Goal: Task Accomplishment & Management: Complete application form

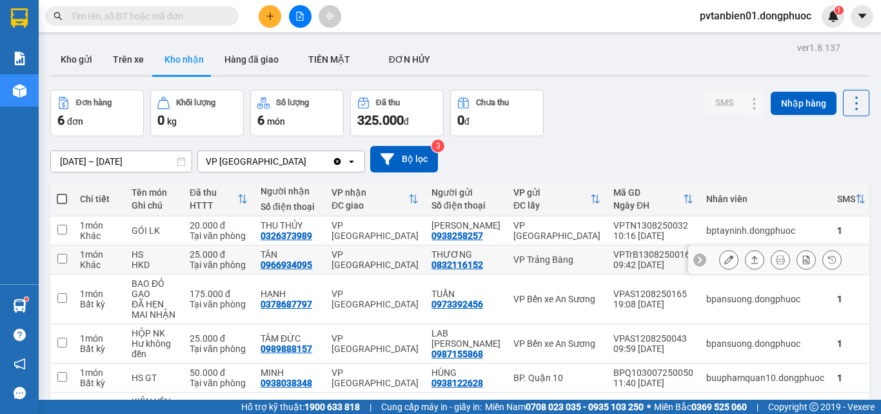
scroll to position [81, 0]
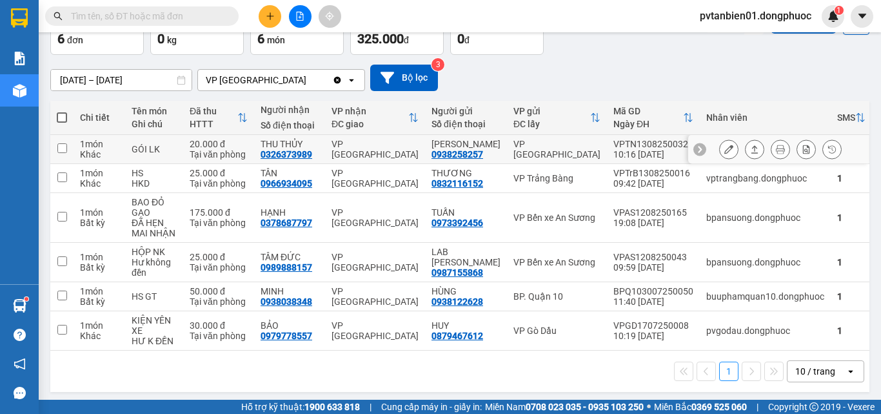
click at [750, 147] on icon at bounding box center [754, 149] width 9 height 9
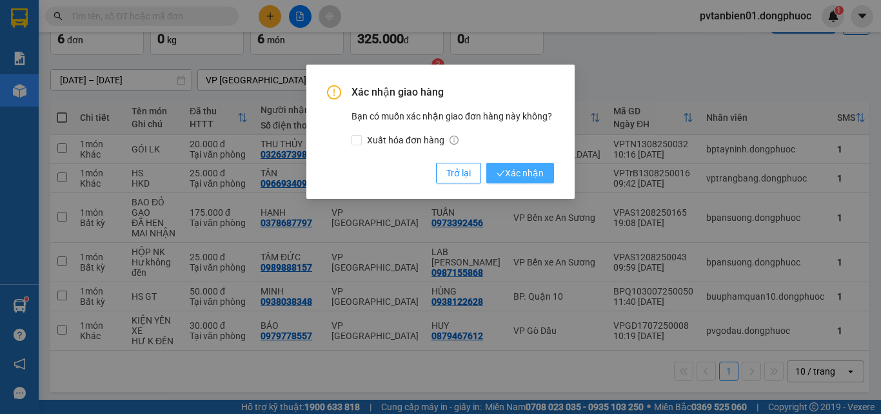
click at [513, 168] on span "Xác nhận" at bounding box center [520, 173] width 47 height 14
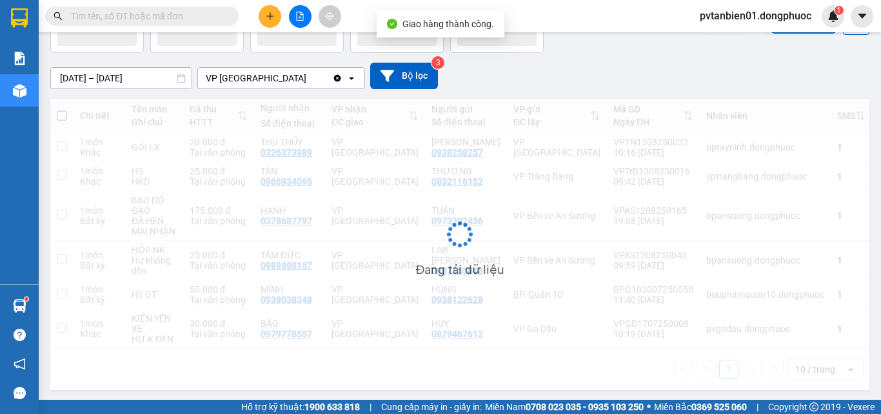
scroll to position [59, 0]
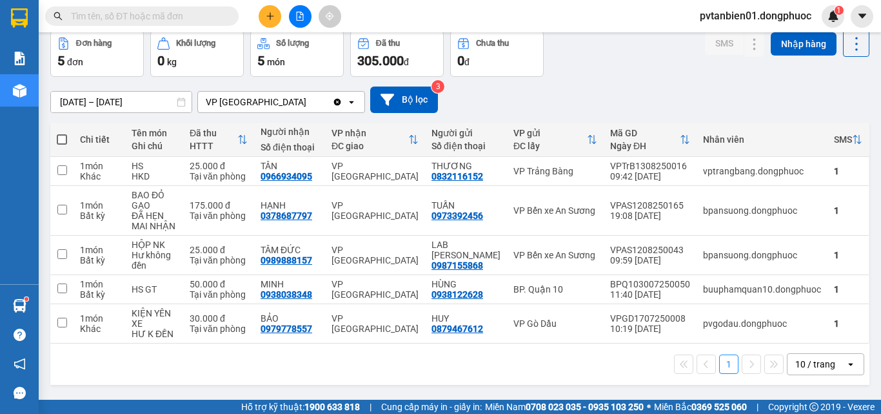
click at [275, 12] on button at bounding box center [270, 16] width 23 height 23
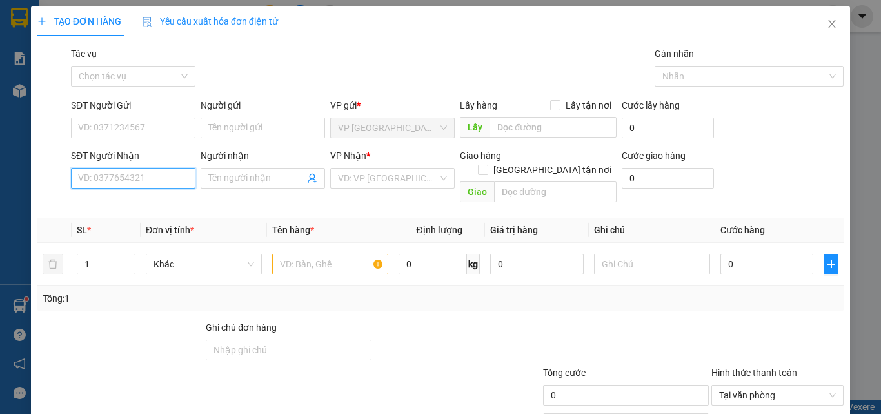
click at [170, 175] on input "SĐT Người Nhận" at bounding box center [133, 178] width 125 height 21
type input "0"
click at [72, 176] on input "903383232" at bounding box center [133, 178] width 125 height 21
type input "0903383232"
click at [179, 208] on div "0903383232 - KHÓN" at bounding box center [132, 204] width 108 height 14
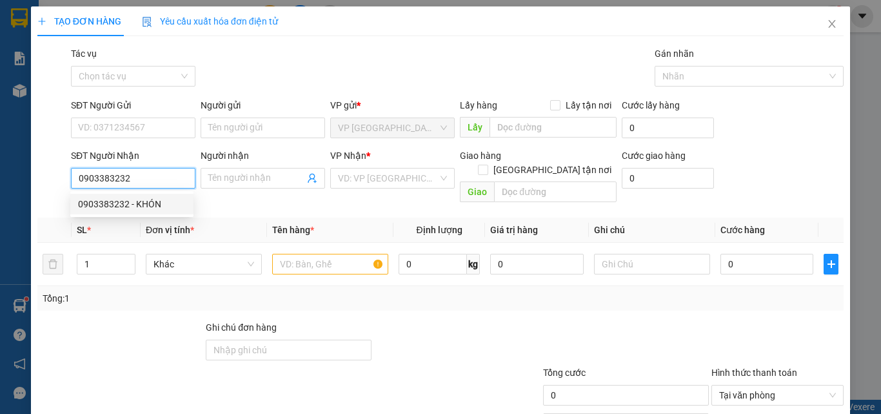
type input "KHÓN"
type input "30.000"
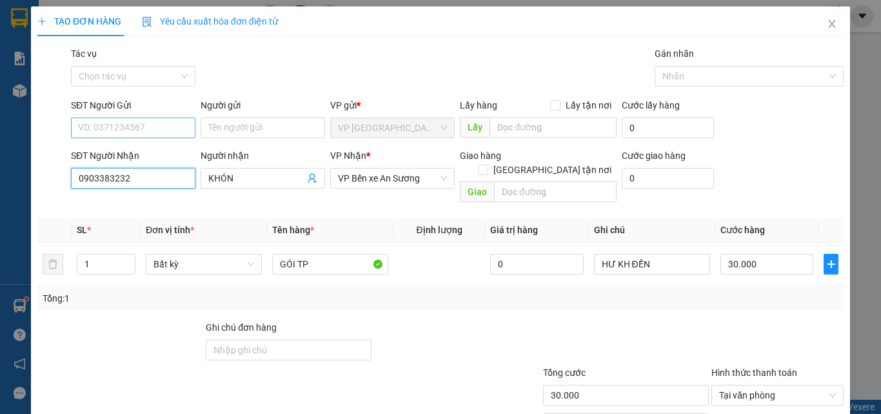
type input "0903383232"
click at [141, 130] on input "SĐT Người Gửi" at bounding box center [133, 127] width 125 height 21
type input "0919777778"
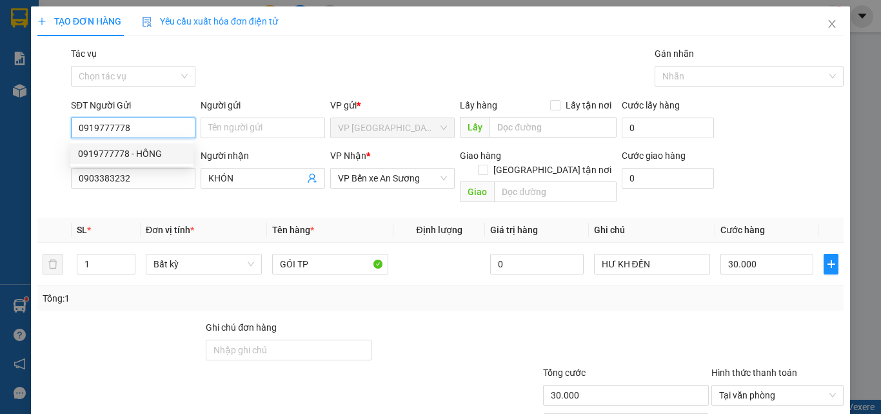
click at [162, 157] on div "0919777778 - HỒNG" at bounding box center [132, 153] width 108 height 14
type input "HỒNG"
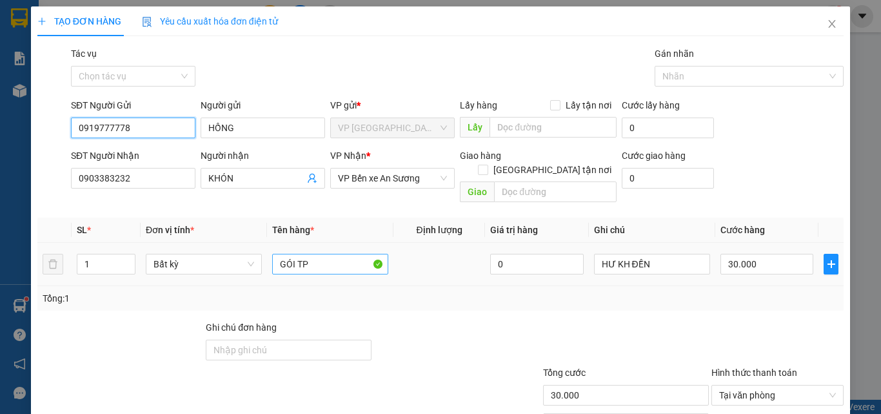
type input "0919777778"
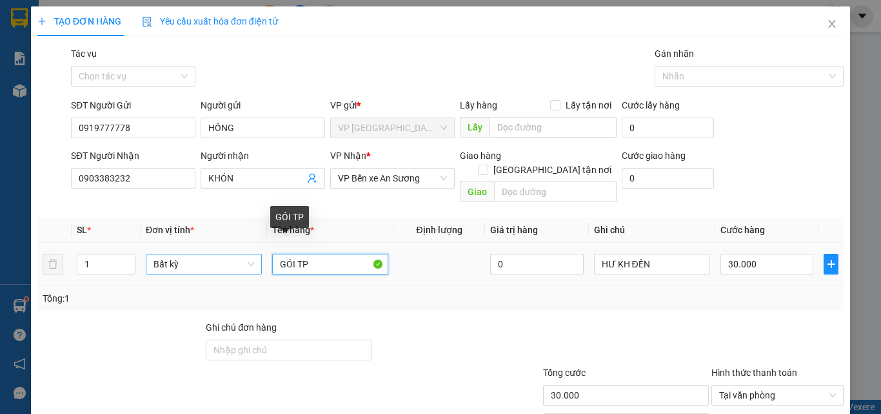
drag, startPoint x: 339, startPoint y: 247, endPoint x: 228, endPoint y: 248, distance: 111.0
click at [228, 248] on tr "1 Bất kỳ GÓI TP 0 HƯ KH ĐỀN 30.000" at bounding box center [440, 264] width 806 height 43
type input "KIỆN THÙNG HẠT ĐIỀU"
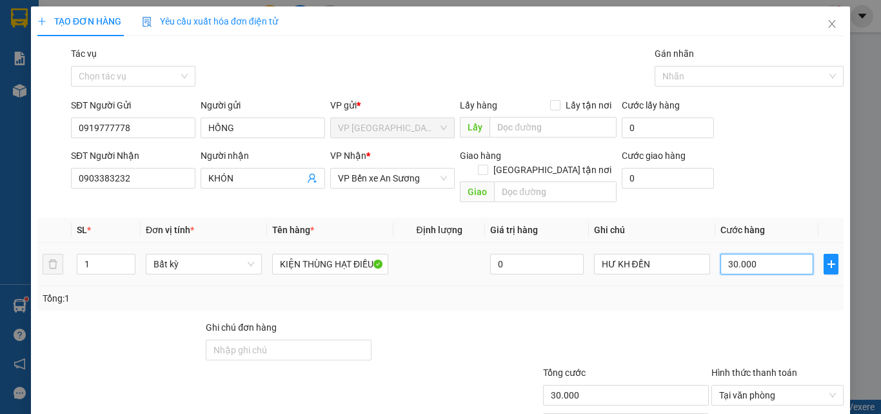
click at [730, 254] on input "30.000" at bounding box center [767, 264] width 93 height 21
type input "5"
type input "55"
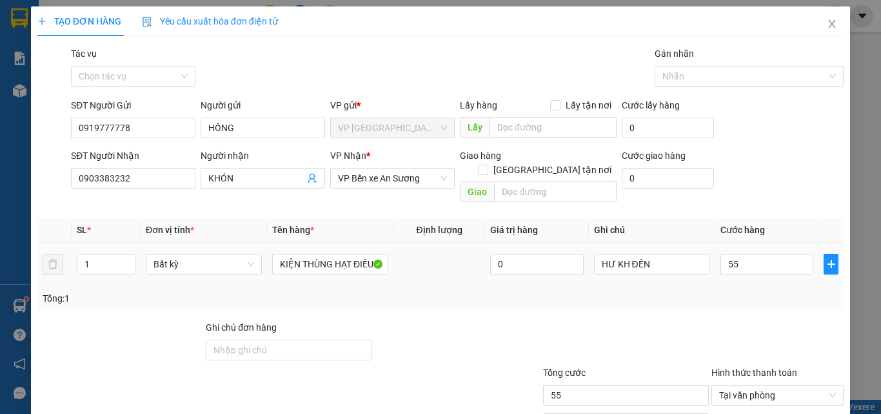
type input "55.000"
click at [696, 299] on div "Transit Pickup Surcharge Ids Transit Deliver Surcharge Ids Transit Deliver Surc…" at bounding box center [440, 256] width 806 height 420
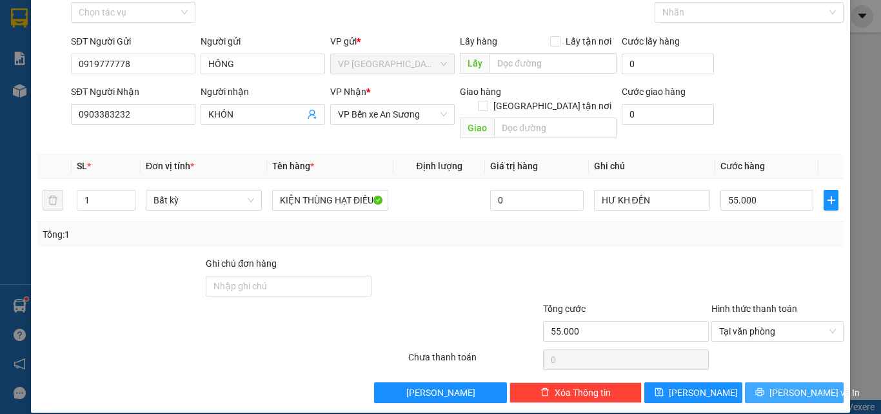
click at [778, 385] on span "[PERSON_NAME] và In" at bounding box center [815, 392] width 90 height 14
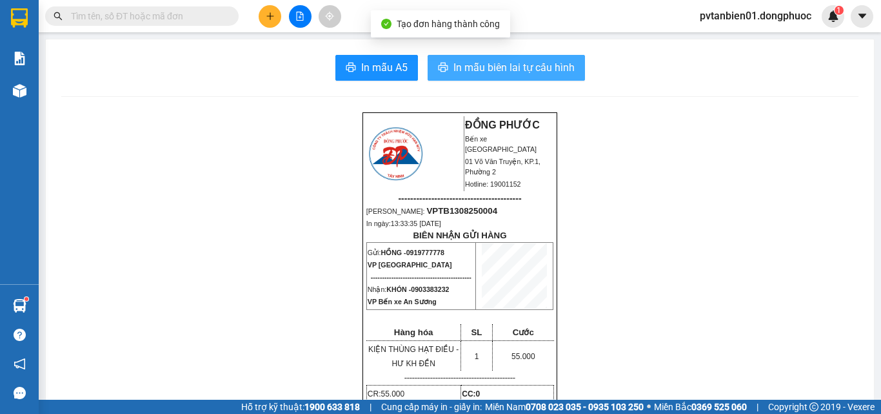
click at [490, 58] on button "In mẫu biên lai tự cấu hình" at bounding box center [506, 68] width 157 height 26
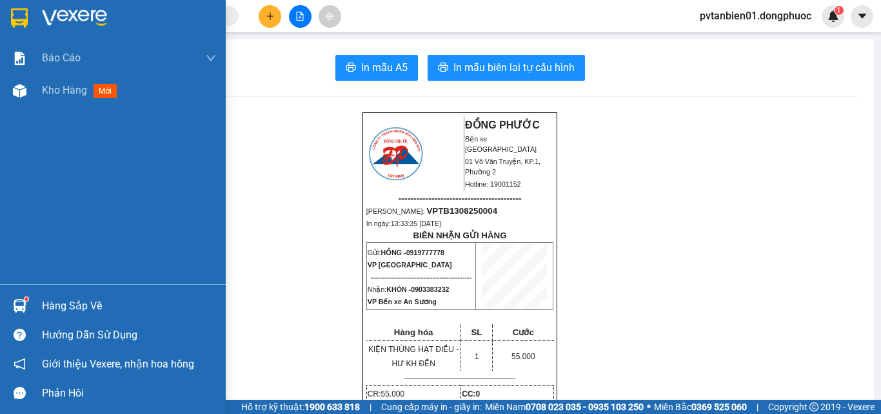
click at [54, 310] on div "Hàng sắp về" at bounding box center [129, 305] width 174 height 19
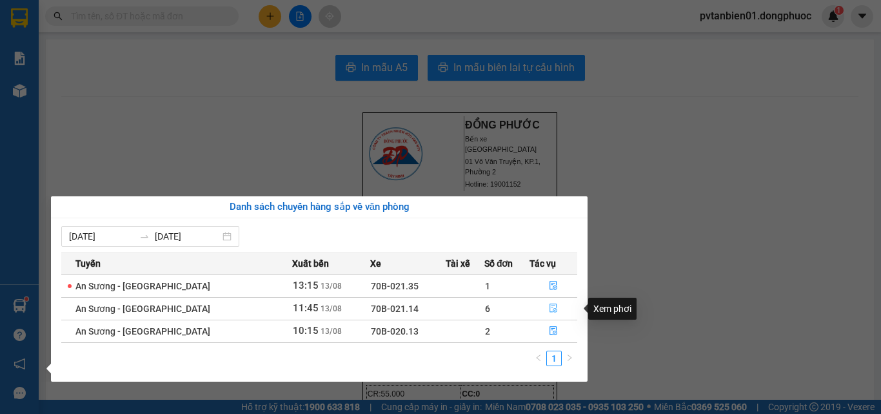
click at [554, 305] on button "button" at bounding box center [553, 308] width 46 height 21
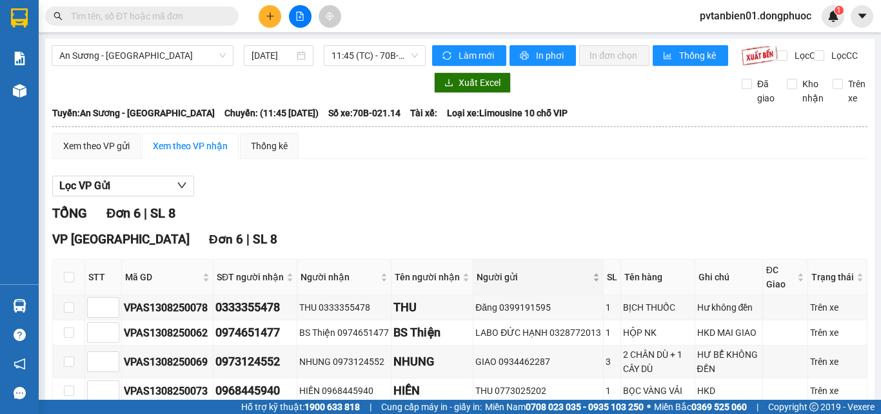
scroll to position [132, 0]
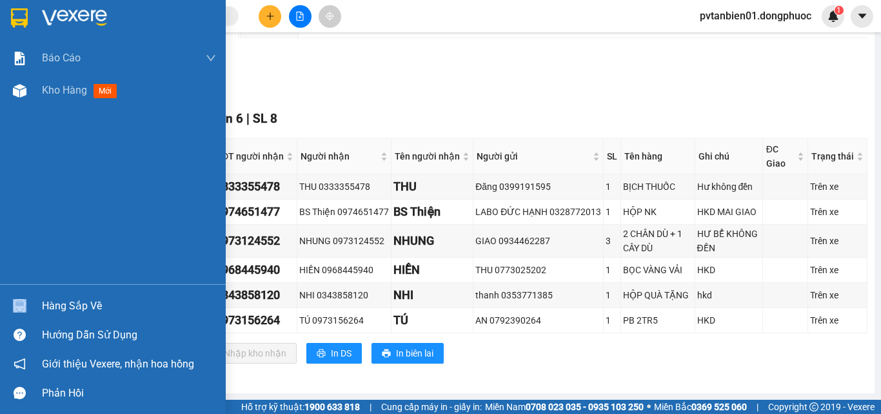
drag, startPoint x: 40, startPoint y: 306, endPoint x: 55, endPoint y: 304, distance: 15.1
click at [43, 306] on div "Hàng sắp về" at bounding box center [113, 305] width 226 height 29
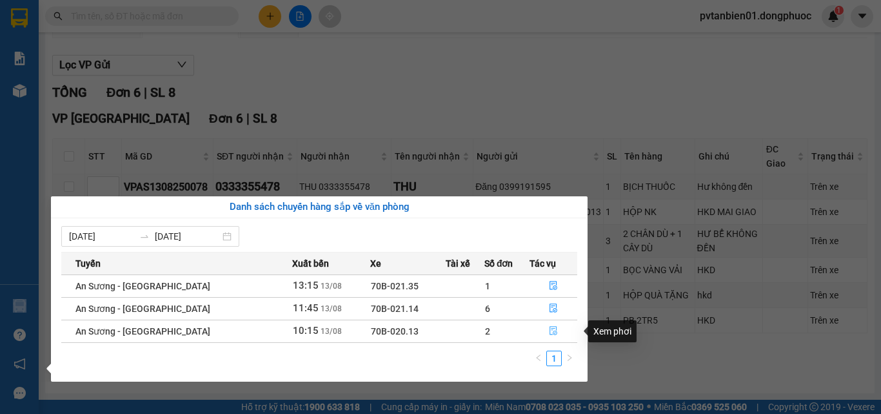
click at [550, 330] on icon "file-done" at bounding box center [554, 330] width 8 height 9
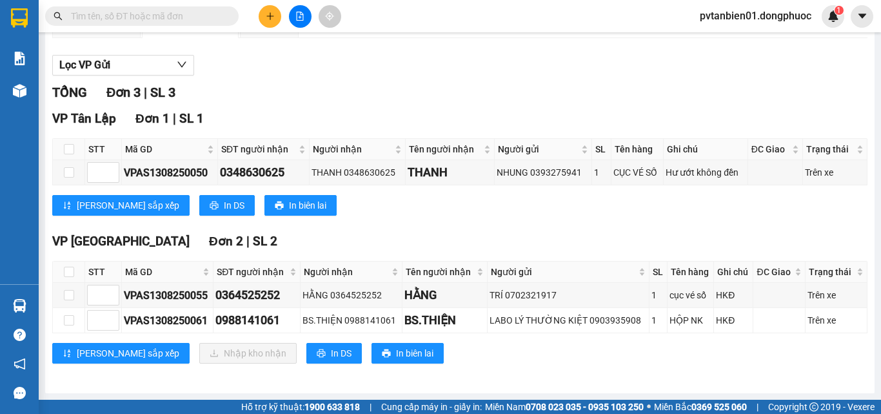
click at [517, 237] on div "VP [GEOGRAPHIC_DATA] 2 | SL 2" at bounding box center [459, 241] width 815 height 19
click at [73, 275] on input "checkbox" at bounding box center [69, 271] width 10 height 10
checkbox input "true"
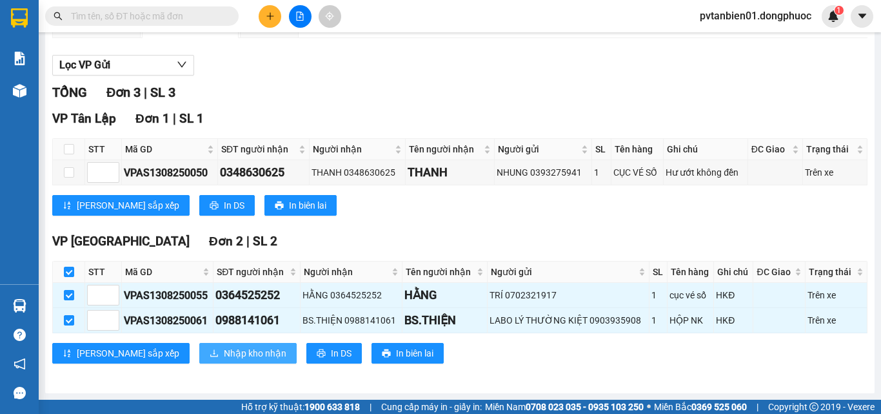
click at [224, 348] on span "Nhập kho nhận" at bounding box center [255, 353] width 63 height 14
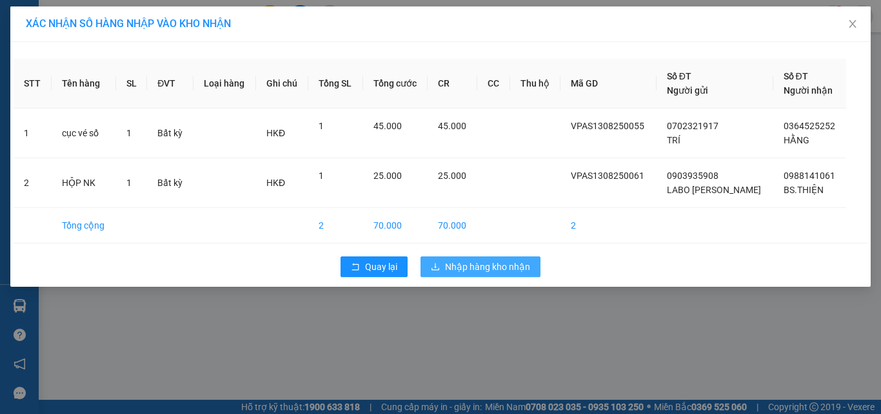
click at [495, 273] on span "Nhập hàng kho nhận" at bounding box center [487, 266] width 85 height 14
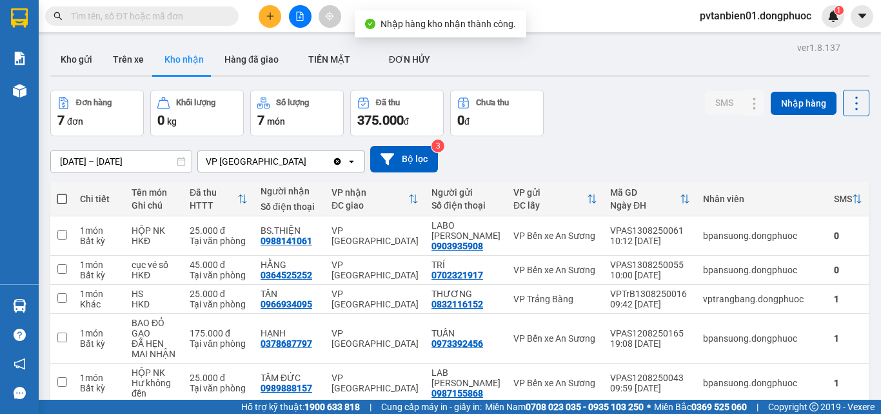
click at [580, 162] on div "[DATE] – [DATE] Press the down arrow key to interact with the calendar and sele…" at bounding box center [459, 159] width 819 height 26
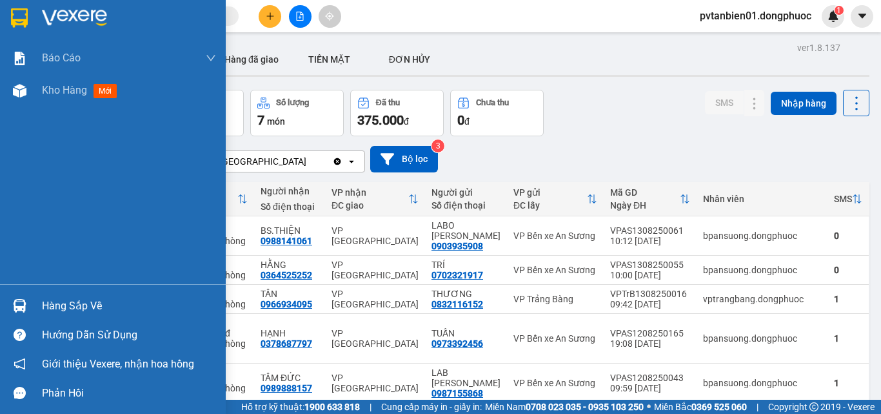
drag, startPoint x: 22, startPoint y: 307, endPoint x: 45, endPoint y: 304, distance: 23.4
click at [22, 306] on img at bounding box center [20, 306] width 14 height 14
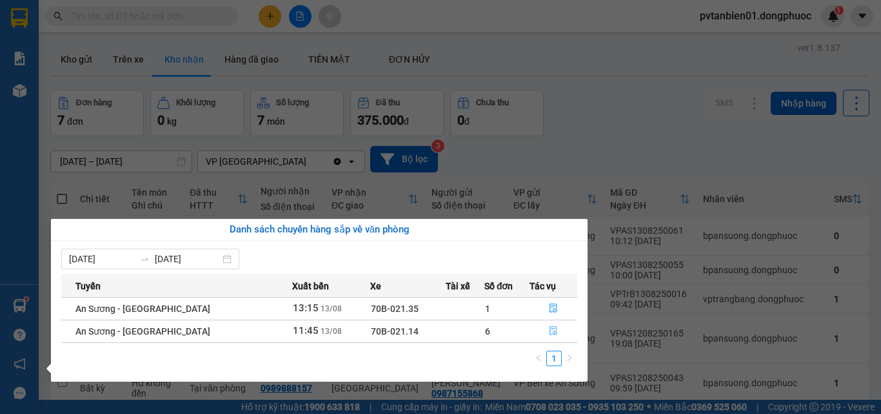
click at [554, 332] on icon "file-done" at bounding box center [553, 330] width 9 height 9
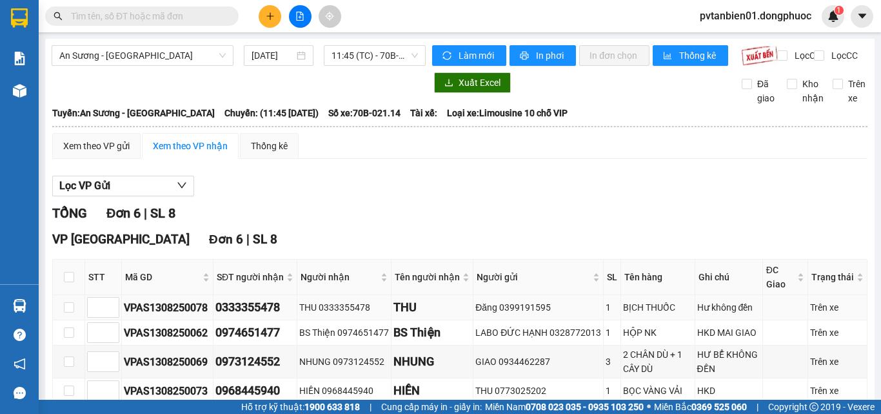
scroll to position [132, 0]
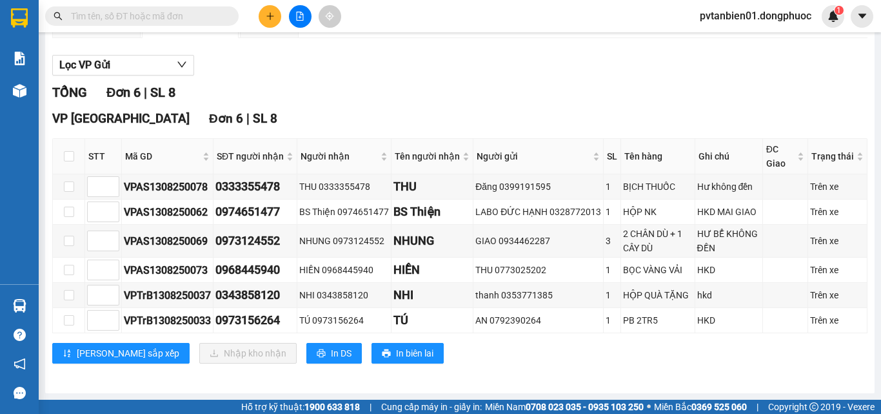
click at [466, 21] on div "Kết quả tìm kiếm ( 0 ) Bộ lọc Ngày tạo đơn gần nhất No Data pvtanbien01.dongphu…" at bounding box center [440, 16] width 881 height 32
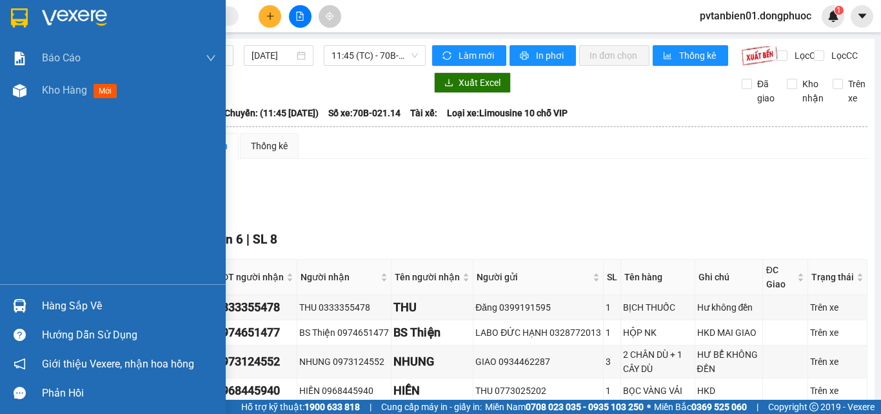
click at [54, 305] on div "Hàng sắp về" at bounding box center [129, 305] width 174 height 19
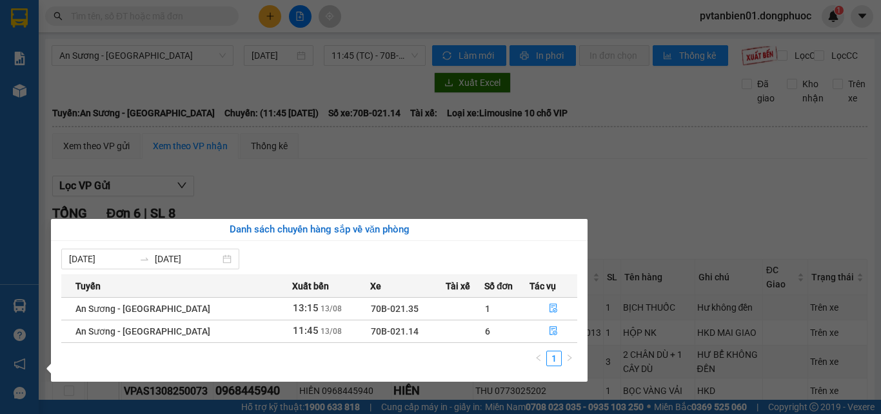
click at [657, 205] on section "Kết quả tìm kiếm ( 0 ) Bộ lọc Ngày tạo đơn gần nhất No Data pvtanbien01.dongphu…" at bounding box center [440, 207] width 881 height 414
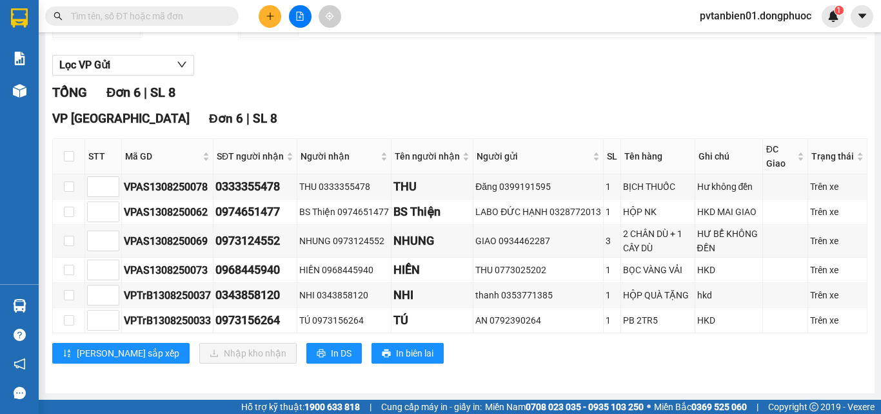
scroll to position [132, 0]
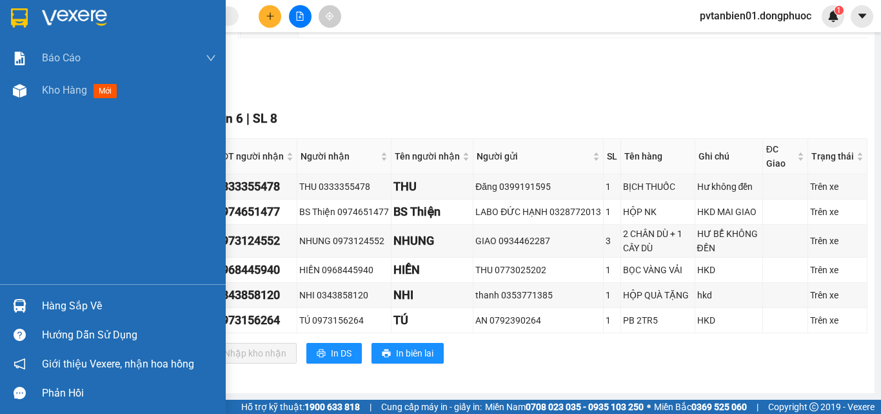
click at [55, 299] on div "Hàng sắp về" at bounding box center [129, 305] width 174 height 19
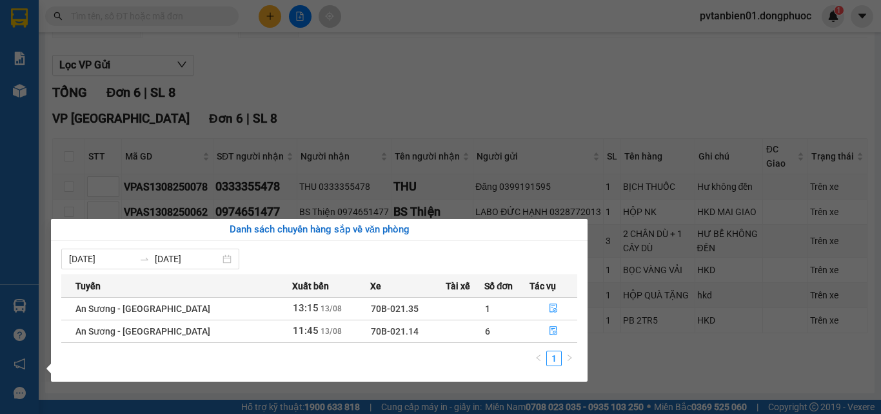
click at [26, 169] on div "Báo cáo Mẫu 1: Báo cáo dòng tiền theo nhân viên Mẫu 1: Báo cáo dòng tiền theo n…" at bounding box center [19, 207] width 39 height 414
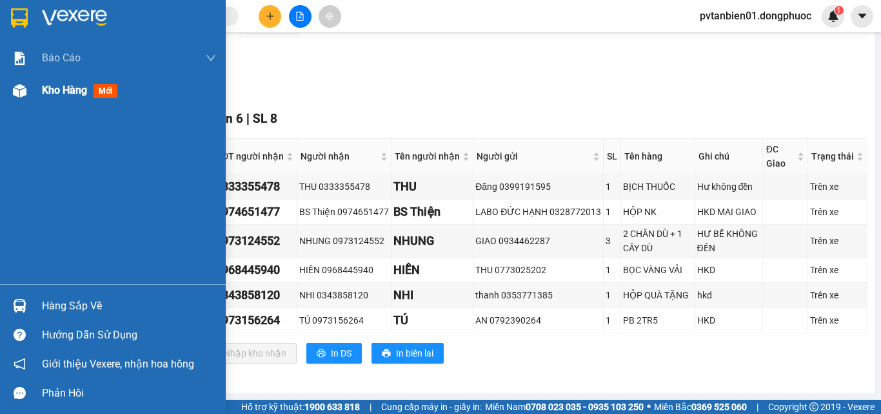
click at [37, 92] on div "Kho hàng mới" at bounding box center [113, 90] width 226 height 32
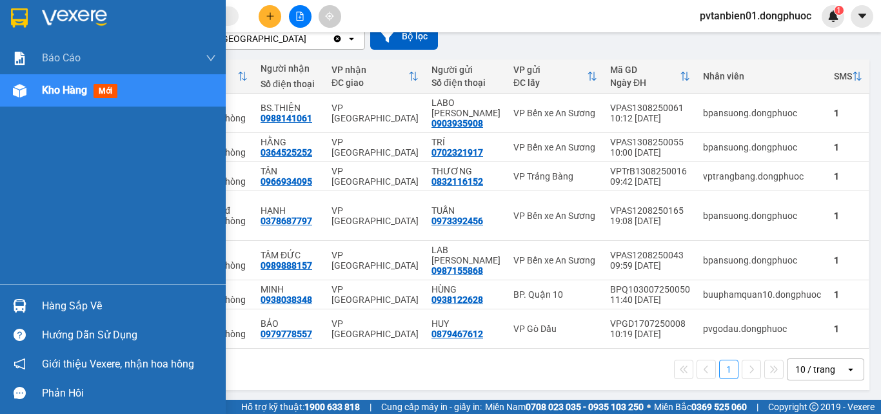
scroll to position [125, 0]
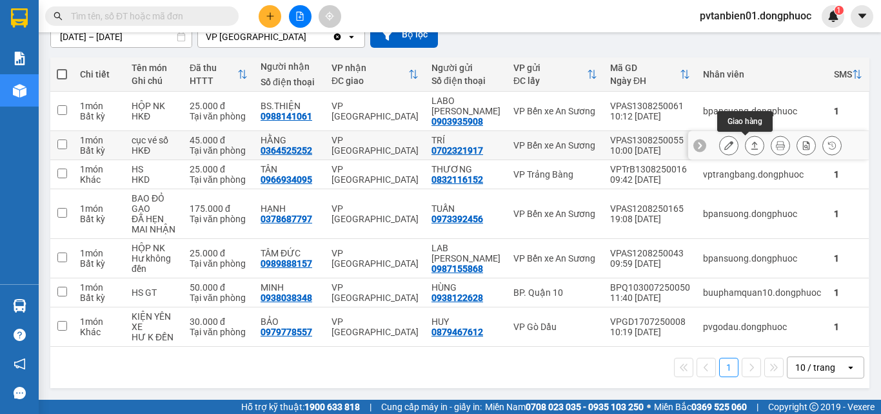
click at [750, 144] on icon at bounding box center [754, 145] width 9 height 9
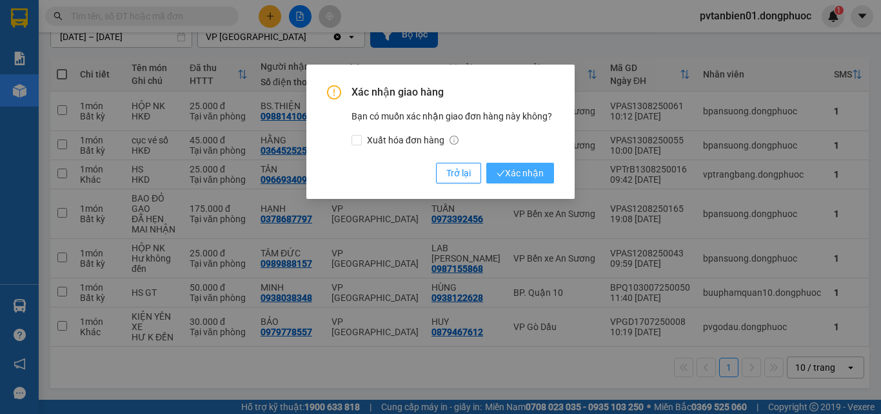
click at [526, 170] on span "Xác nhận" at bounding box center [520, 173] width 47 height 14
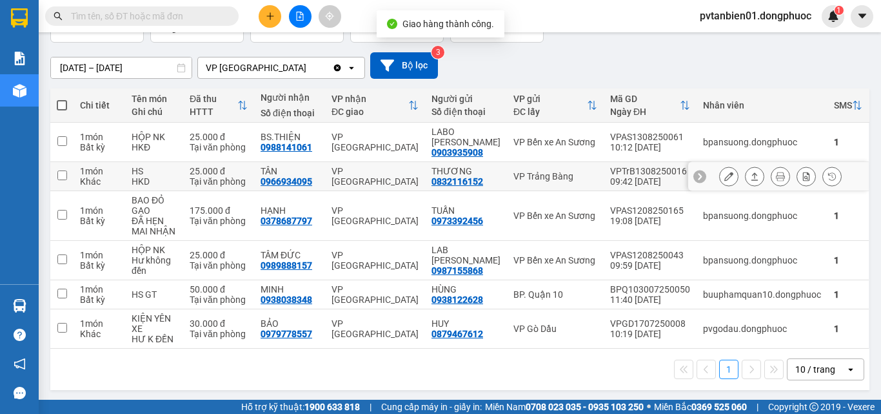
scroll to position [95, 0]
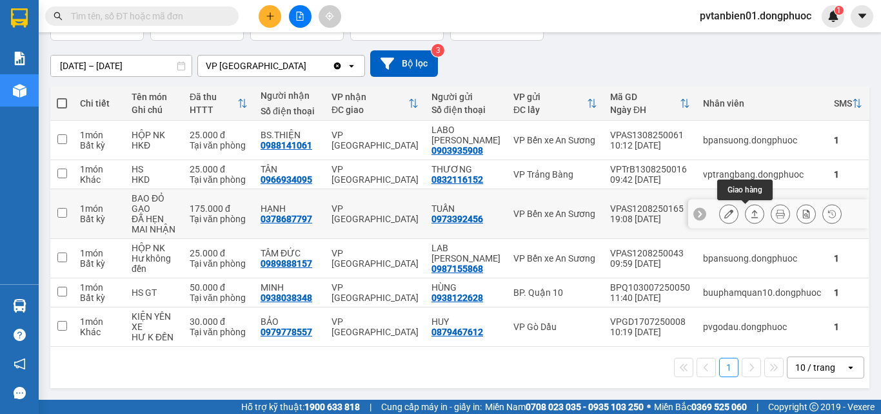
click at [720, 215] on button at bounding box center [729, 214] width 18 height 23
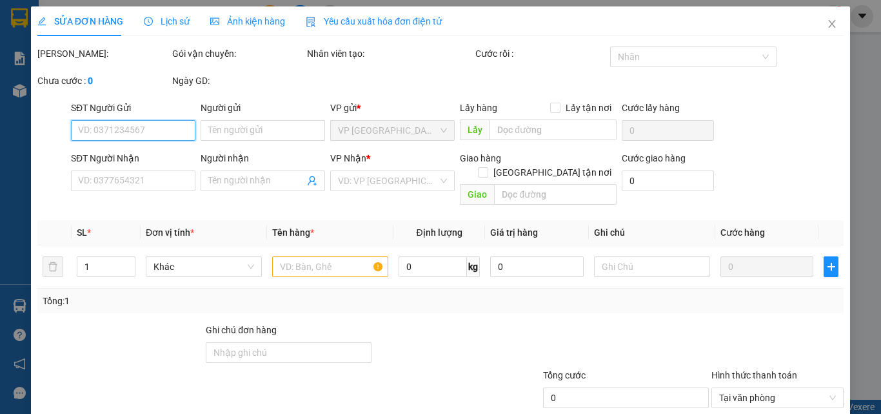
scroll to position [66, 0]
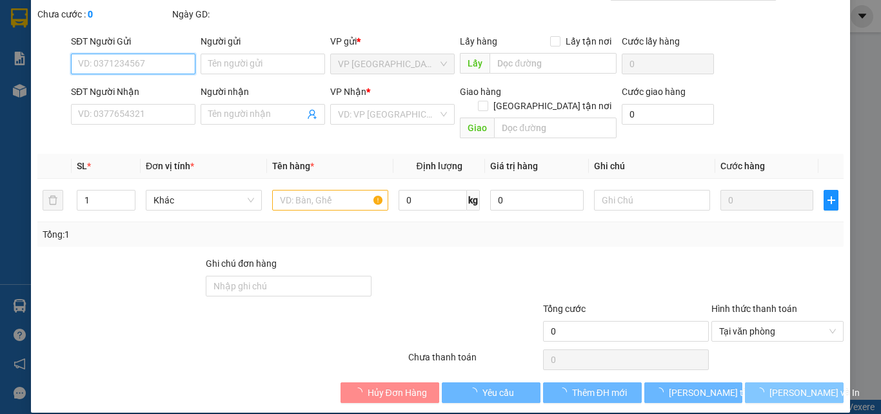
type input "0973392456"
type input "TUẤN"
type input "0378687797"
type input "HẠNH"
type input "175.000"
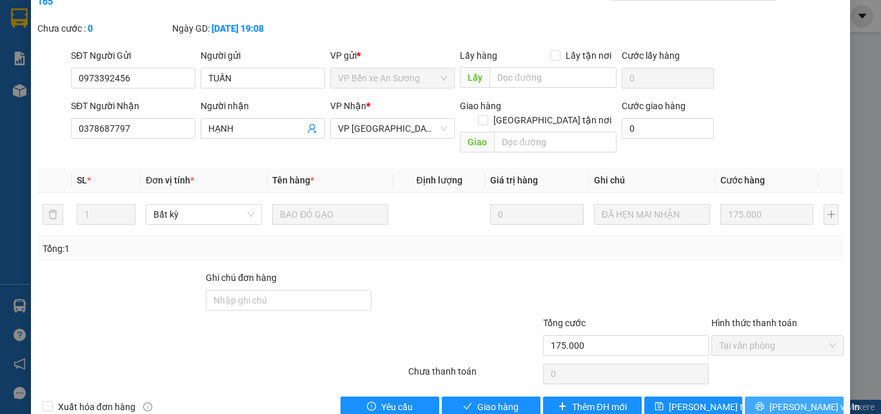
click at [801, 399] on span "[PERSON_NAME] và In" at bounding box center [815, 406] width 90 height 14
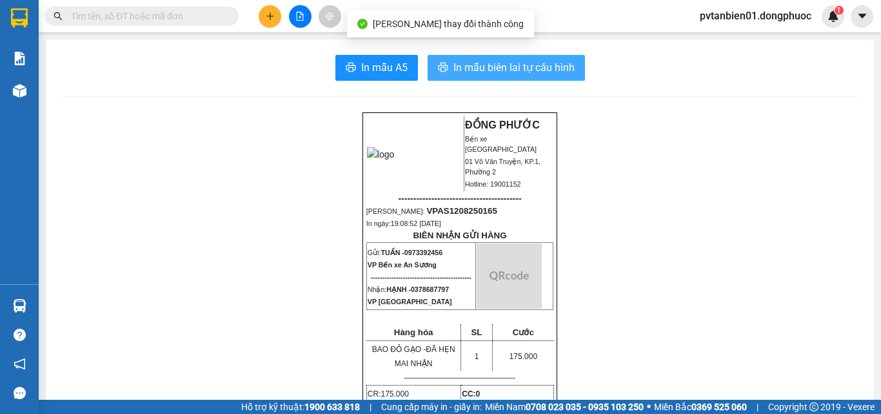
click at [505, 65] on span "In mẫu biên lai tự cấu hình" at bounding box center [514, 67] width 121 height 16
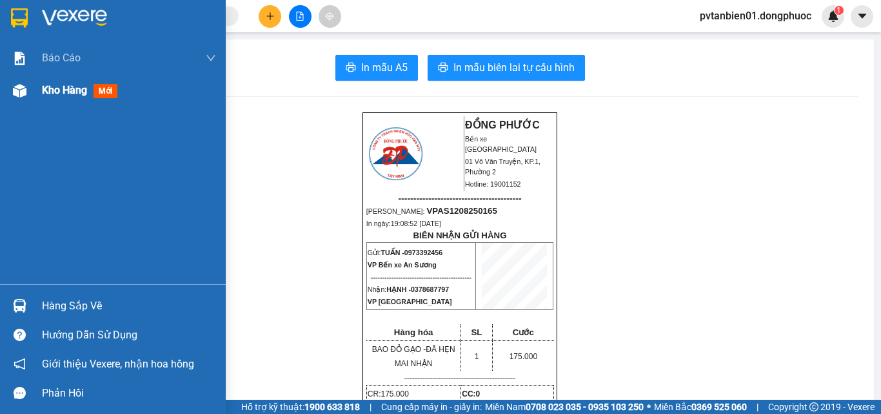
click at [15, 89] on img at bounding box center [20, 91] width 14 height 14
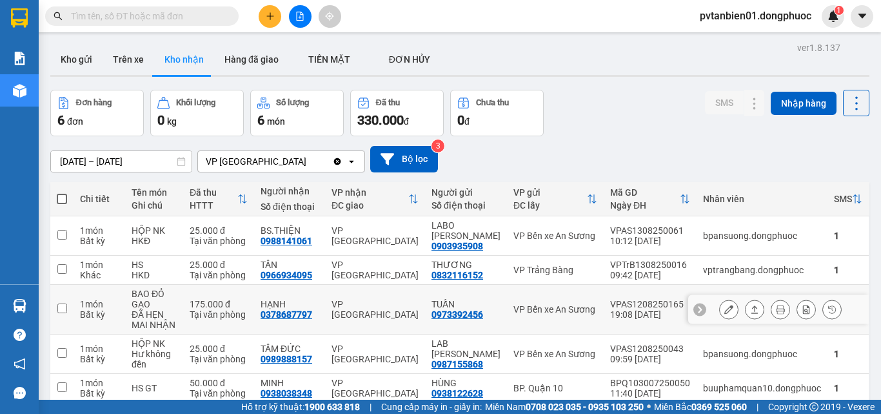
click at [746, 310] on button at bounding box center [755, 309] width 18 height 23
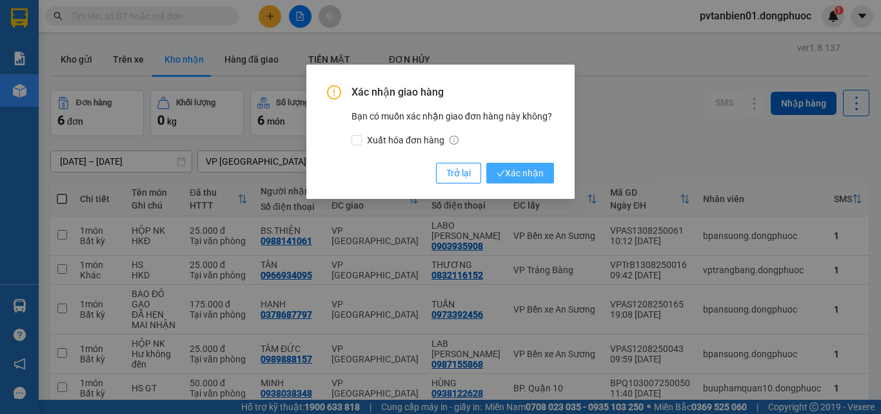
click at [529, 180] on span "Xác nhận" at bounding box center [520, 173] width 47 height 14
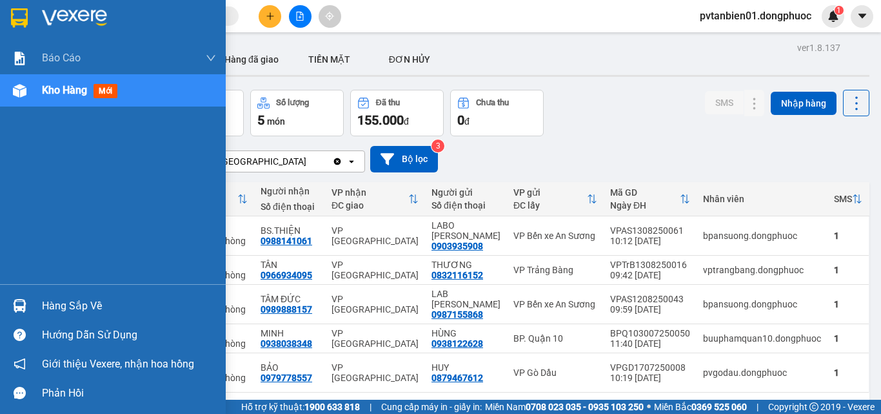
click at [32, 301] on div "Hàng sắp về" at bounding box center [113, 305] width 226 height 29
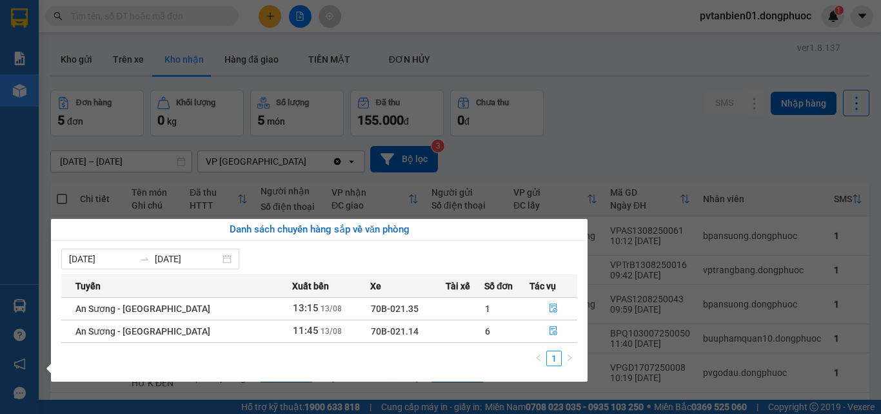
click at [604, 127] on section "Kết quả tìm kiếm ( 0 ) Bộ lọc Ngày tạo đơn gần nhất No Data pvtanbien01.dongphu…" at bounding box center [440, 207] width 881 height 414
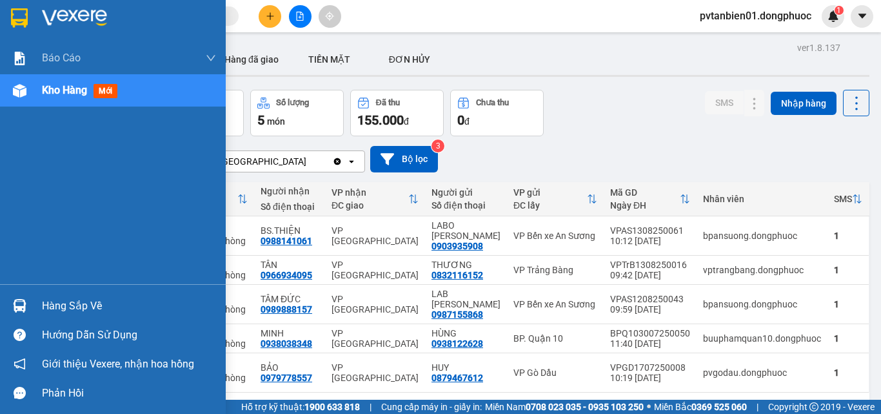
click at [43, 303] on div "Hàng sắp về" at bounding box center [129, 305] width 174 height 19
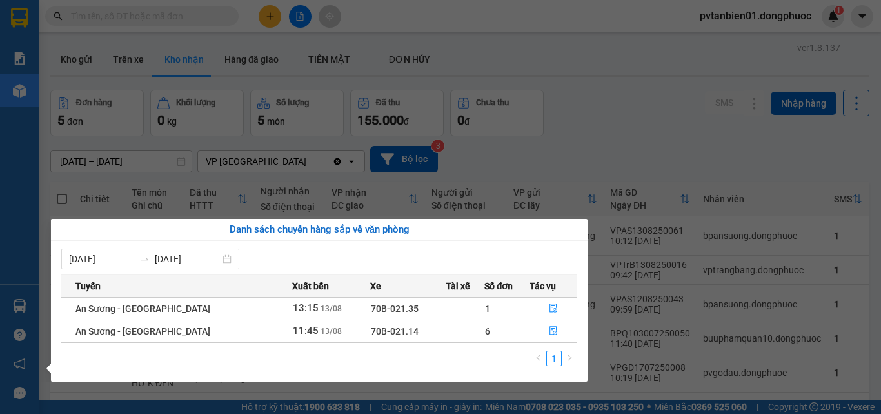
click at [593, 145] on section "Kết quả tìm kiếm ( 0 ) Bộ lọc Ngày tạo đơn gần nhất No Data pvtanbien01.dongphu…" at bounding box center [440, 207] width 881 height 414
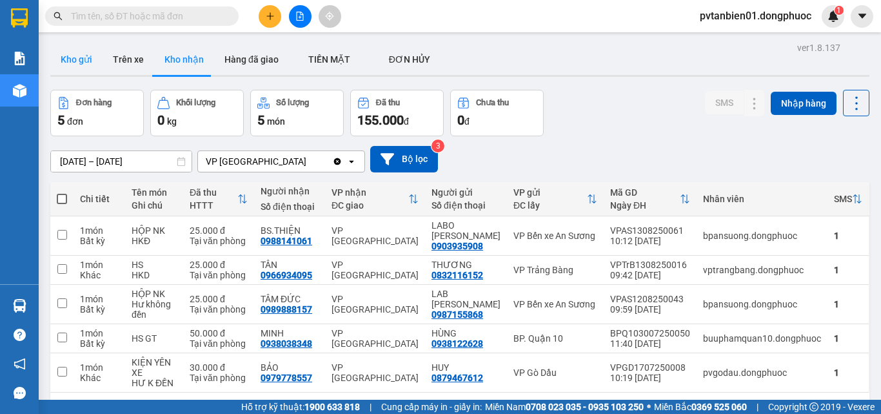
click at [68, 61] on button "Kho gửi" at bounding box center [76, 59] width 52 height 31
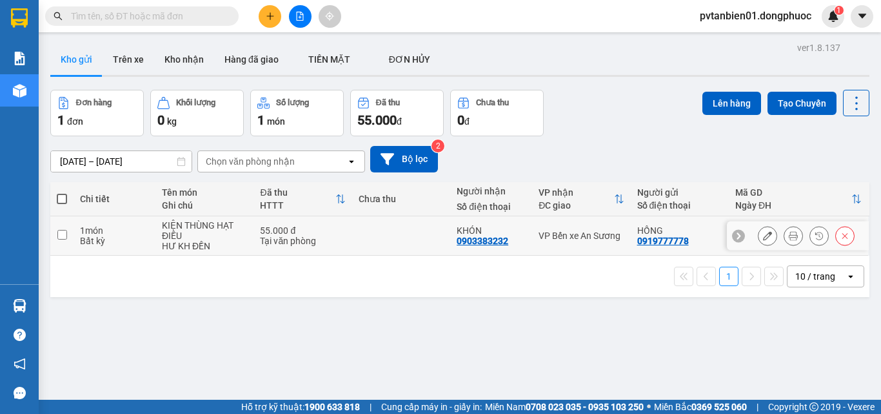
click at [334, 240] on div "Tại văn phòng" at bounding box center [302, 240] width 85 height 10
checkbox input "true"
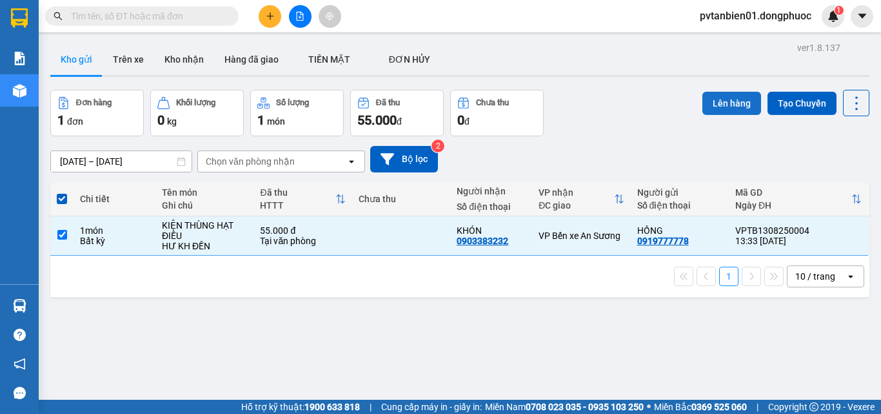
click at [710, 103] on button "Lên hàng" at bounding box center [732, 103] width 59 height 23
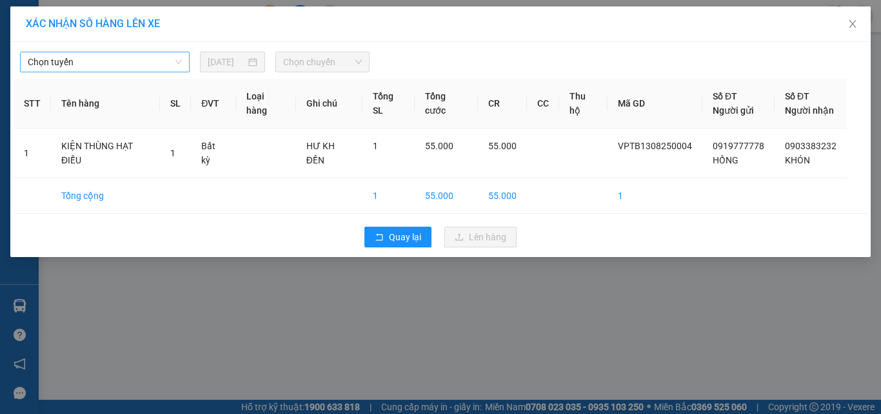
click at [148, 62] on span "Chọn tuyến" at bounding box center [105, 61] width 154 height 19
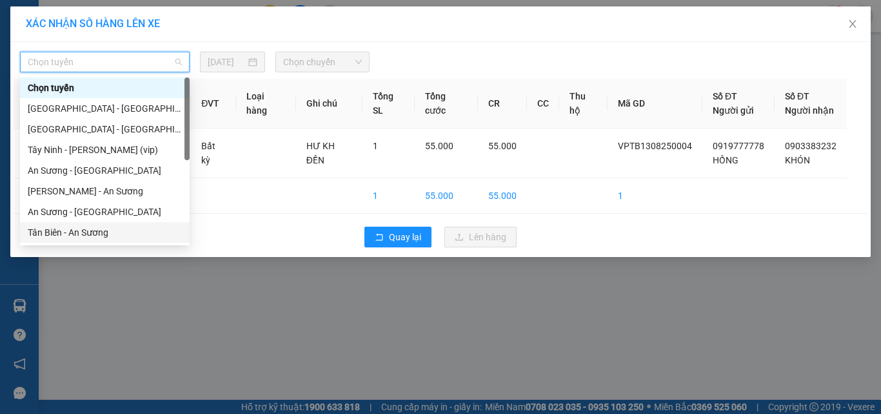
click at [92, 233] on div "Tân Biên - An Sương" at bounding box center [105, 232] width 154 height 14
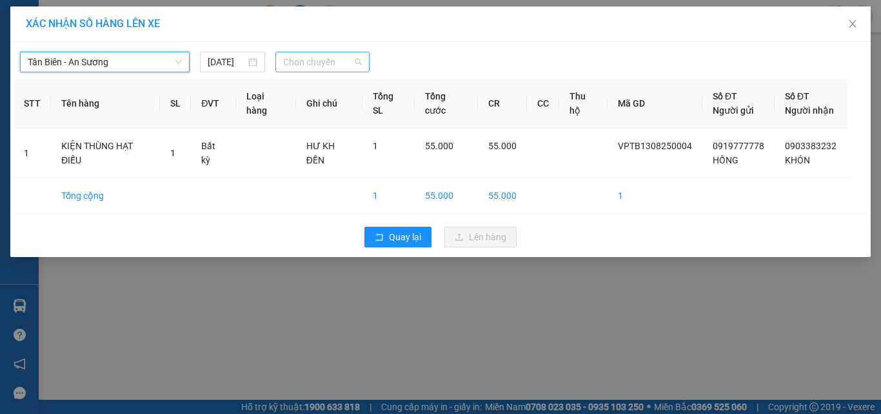
click at [314, 61] on span "Chọn chuyến" at bounding box center [322, 61] width 79 height 19
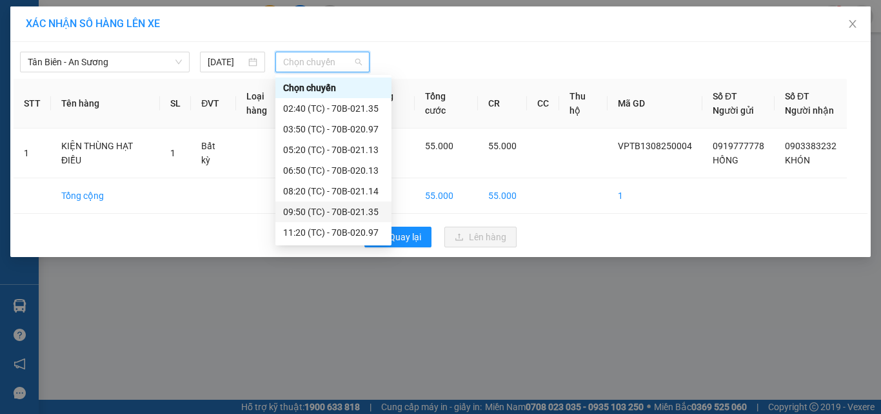
scroll to position [62, 0]
click at [354, 212] on div "14:20 (TC) - 70B-020.13" at bounding box center [333, 212] width 101 height 14
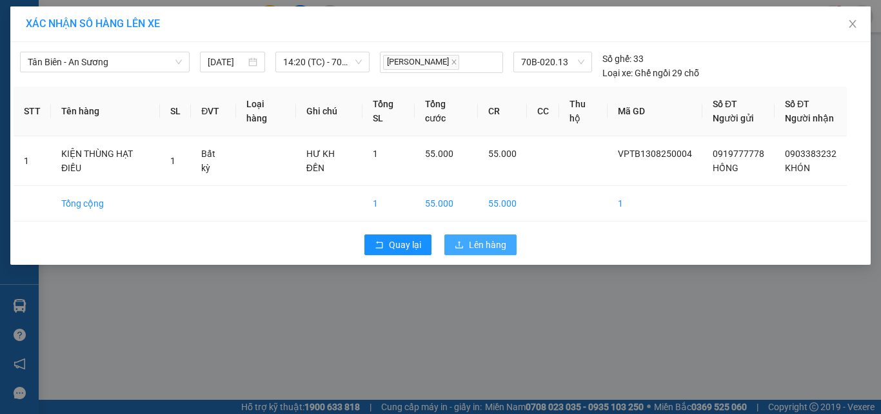
click at [499, 250] on span "Lên hàng" at bounding box center [487, 244] width 37 height 14
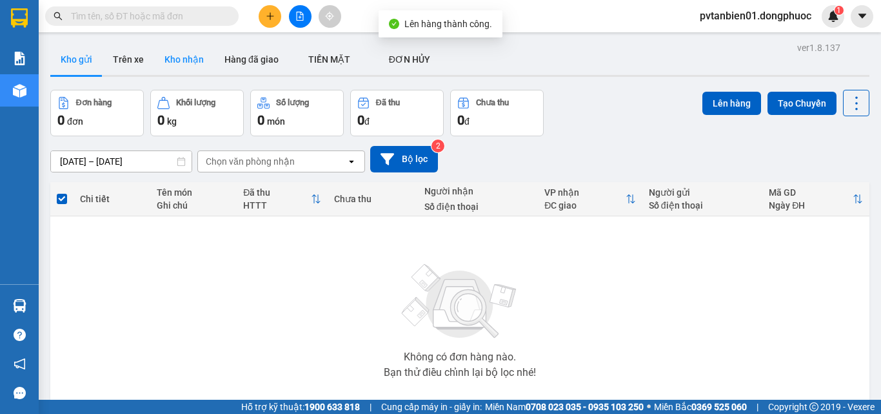
click at [178, 54] on button "Kho nhận" at bounding box center [184, 59] width 60 height 31
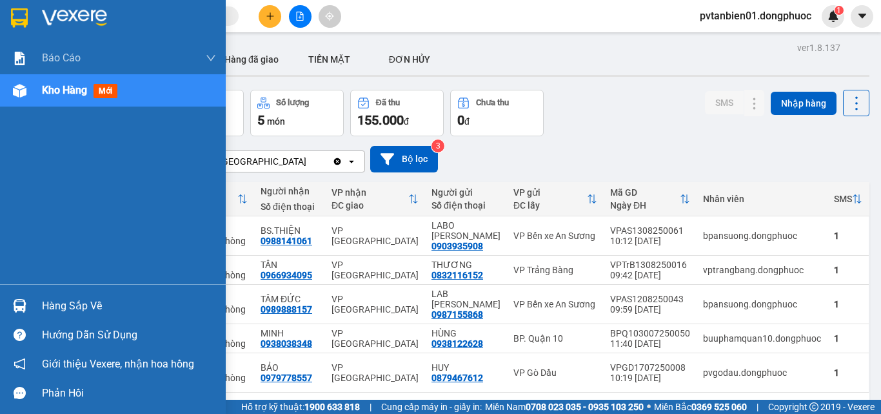
click at [21, 298] on div at bounding box center [19, 305] width 23 height 23
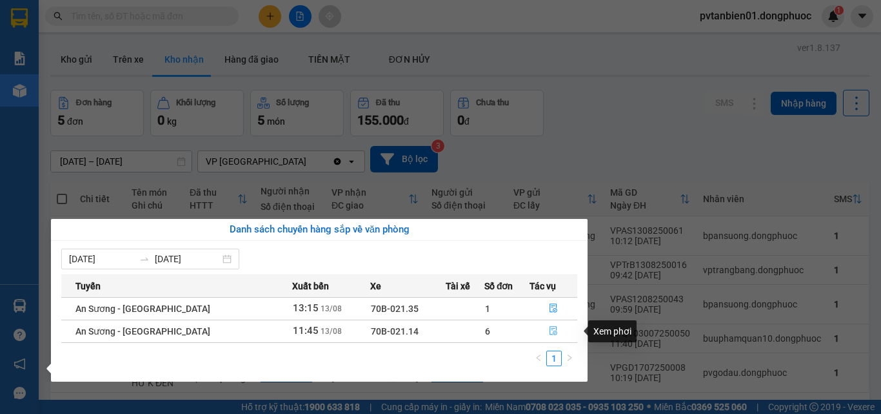
click at [552, 337] on button "button" at bounding box center [553, 331] width 46 height 21
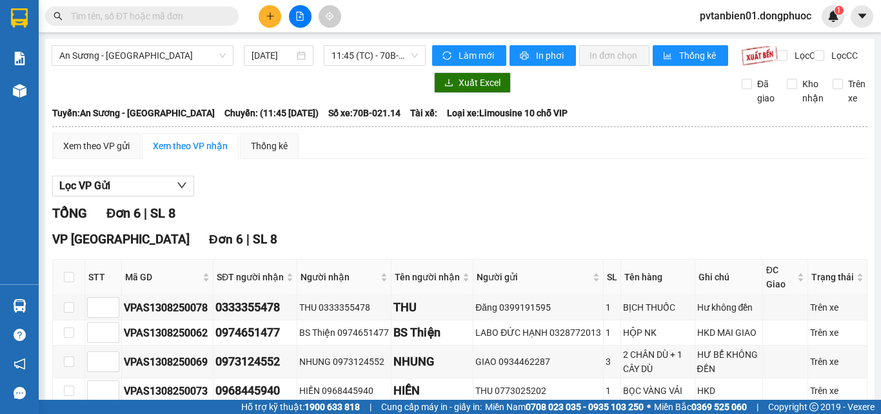
scroll to position [129, 0]
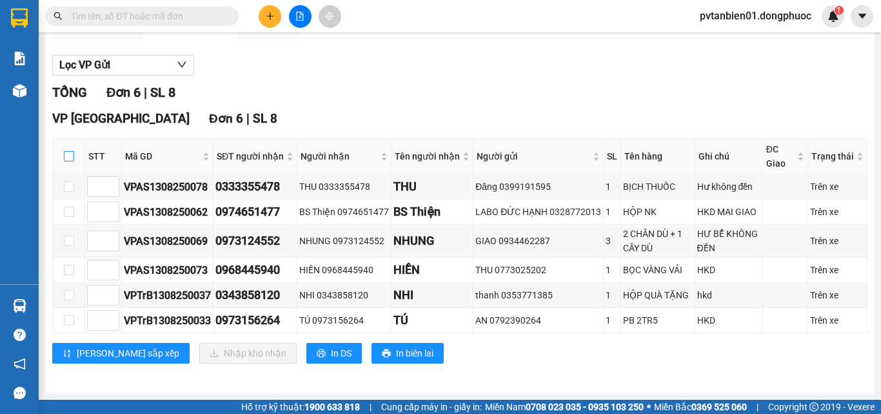
click at [66, 161] on input "checkbox" at bounding box center [69, 156] width 10 height 10
checkbox input "true"
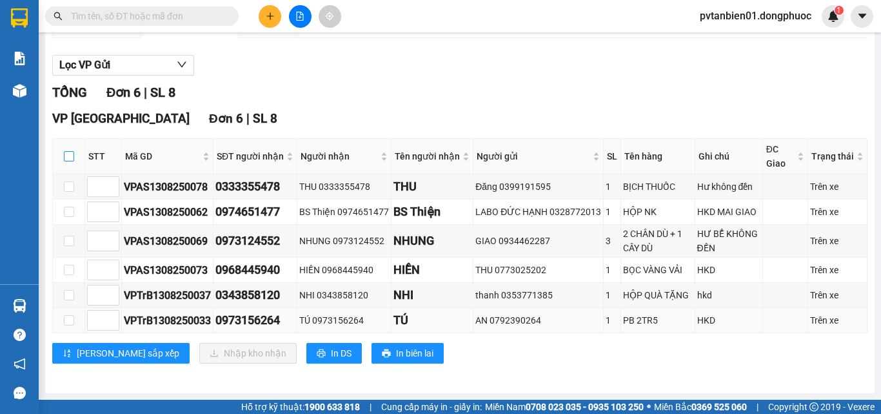
checkbox input "true"
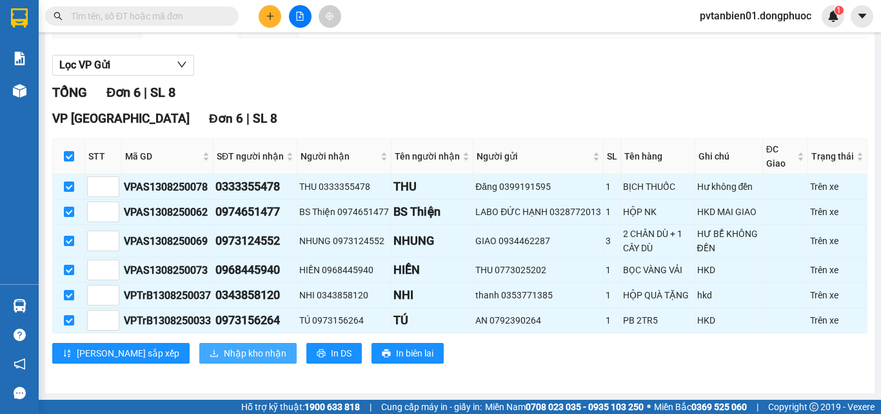
click at [224, 360] on span "Nhập kho nhận" at bounding box center [255, 353] width 63 height 14
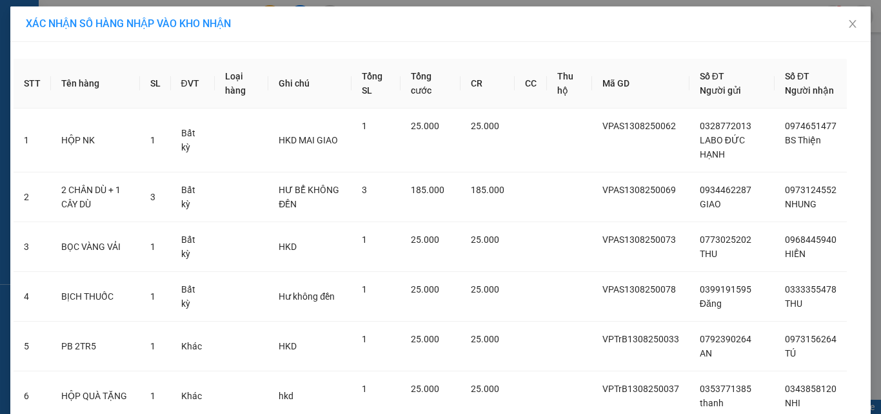
scroll to position [115, 0]
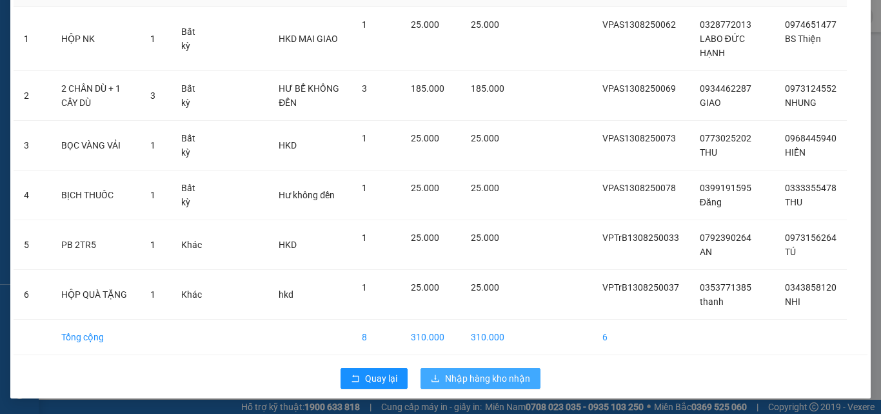
click at [471, 379] on span "Nhập hàng kho nhận" at bounding box center [487, 378] width 85 height 14
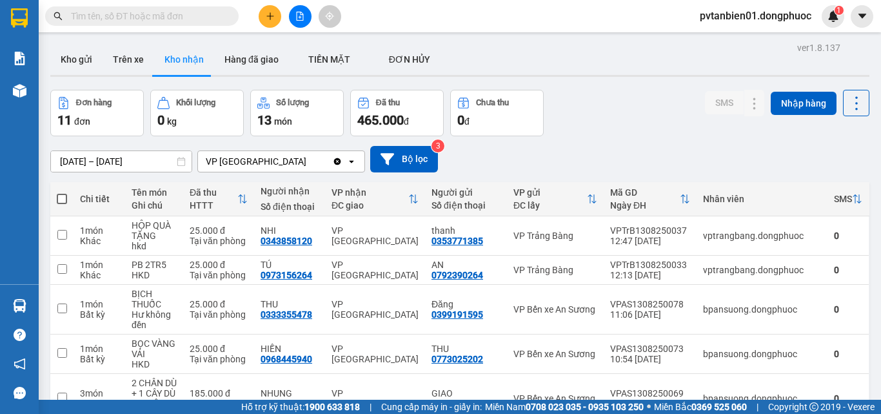
click at [213, 17] on input "text" at bounding box center [147, 16] width 152 height 14
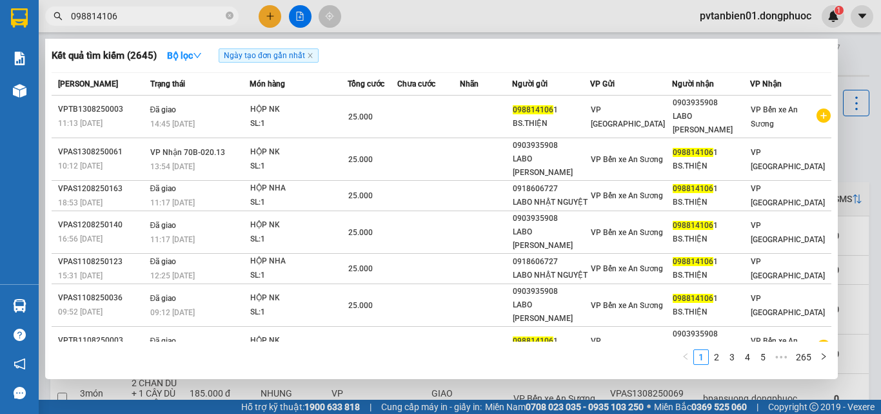
type input "0988141061"
click at [227, 13] on icon "close-circle" at bounding box center [230, 16] width 8 height 8
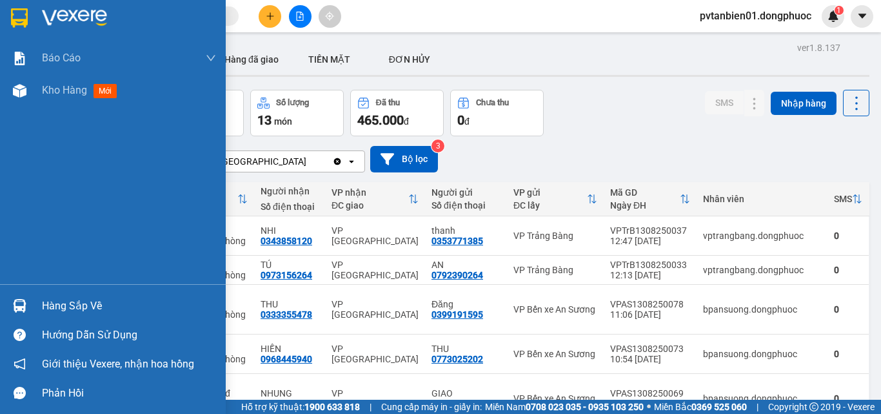
click at [37, 308] on div "Hàng sắp về" at bounding box center [113, 305] width 226 height 29
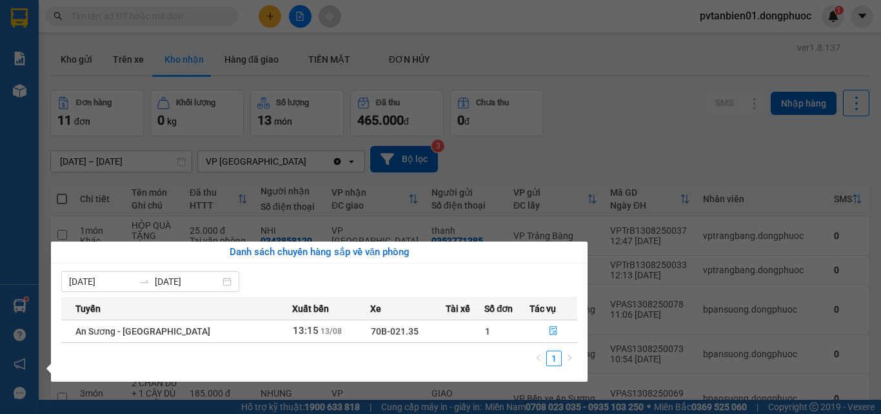
click at [649, 159] on section "Kết quả tìm kiếm ( 2492 ) Bộ lọc Ngày tạo đơn gần nhất Mã ĐH Trạng thái Món hàn…" at bounding box center [440, 207] width 881 height 414
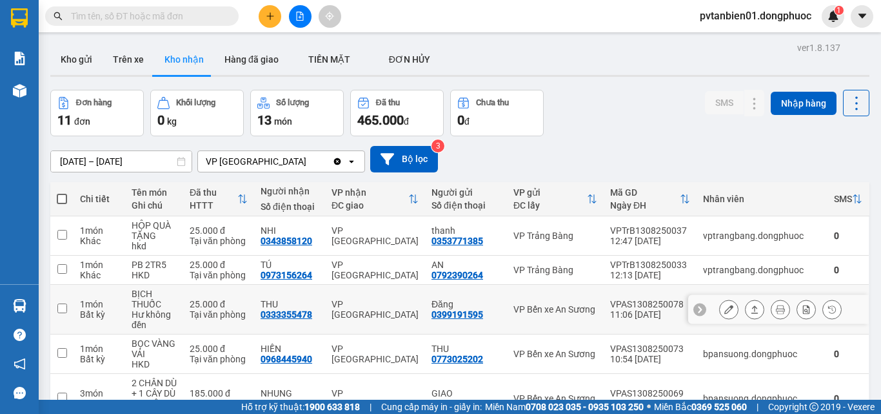
scroll to position [253, 0]
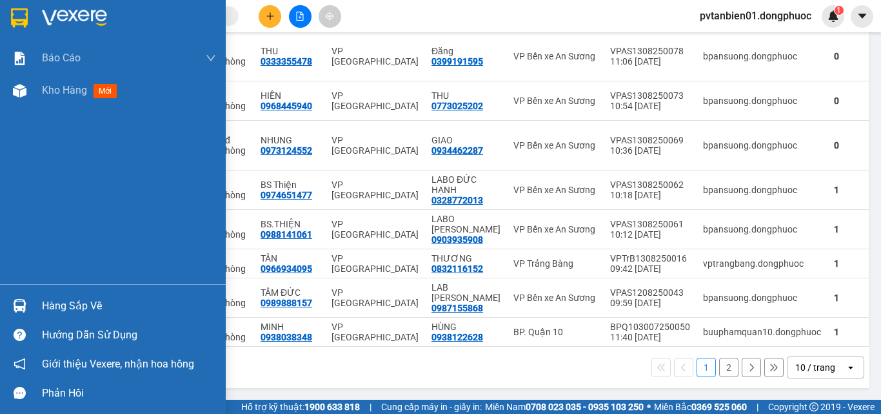
click at [14, 293] on div "Hàng sắp về" at bounding box center [113, 305] width 226 height 29
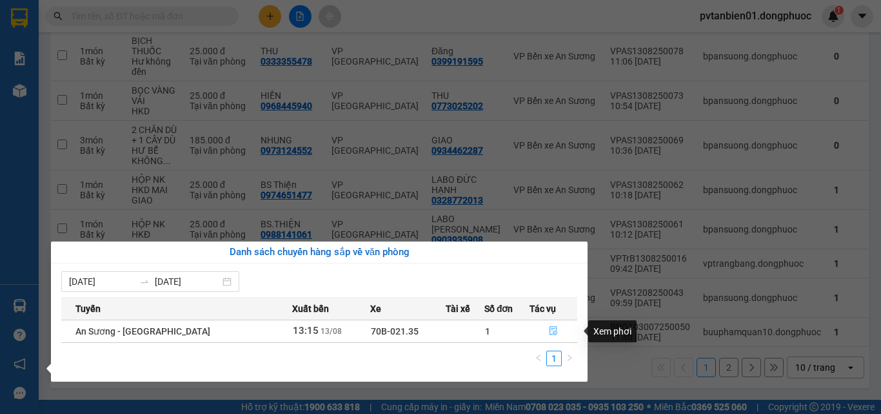
click at [549, 328] on icon "file-done" at bounding box center [553, 330] width 9 height 9
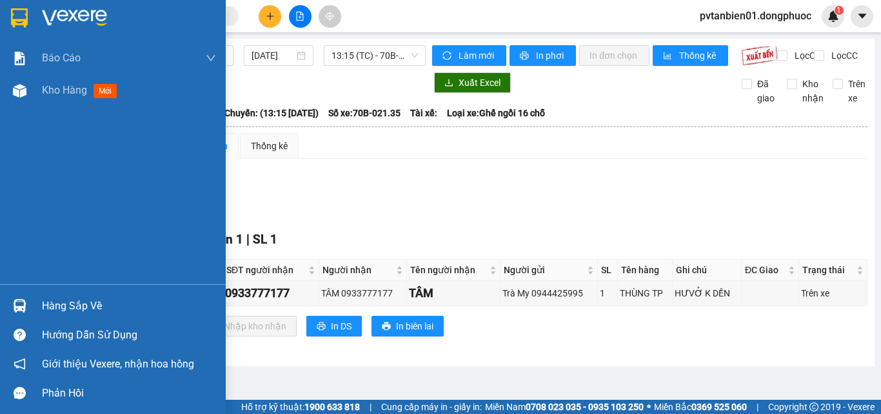
click at [24, 300] on img at bounding box center [20, 306] width 14 height 14
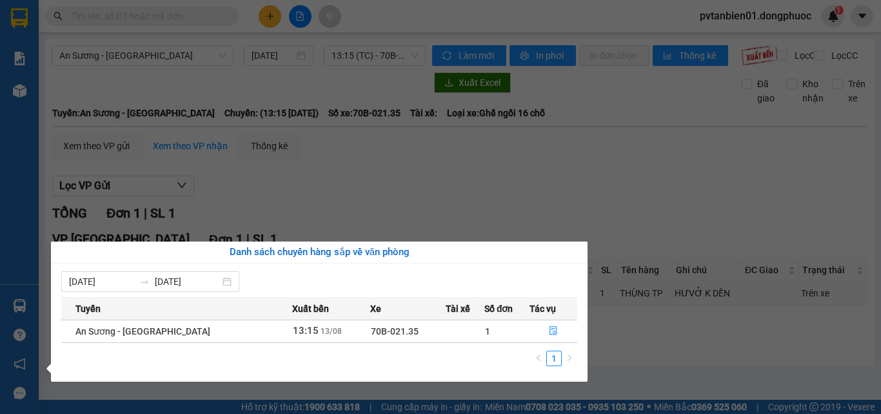
click at [22, 85] on div "Báo cáo Mẫu 1: Báo cáo dòng tiền theo nhân viên Mẫu 1: Báo cáo dòng tiền theo n…" at bounding box center [19, 207] width 39 height 414
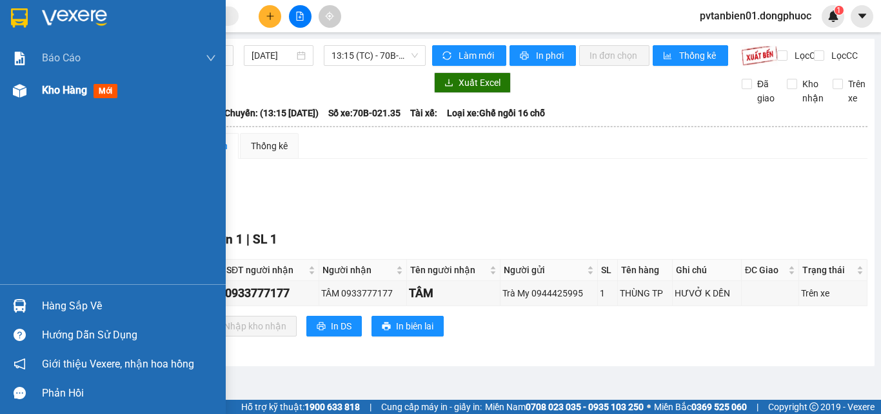
click at [22, 87] on img at bounding box center [20, 91] width 14 height 14
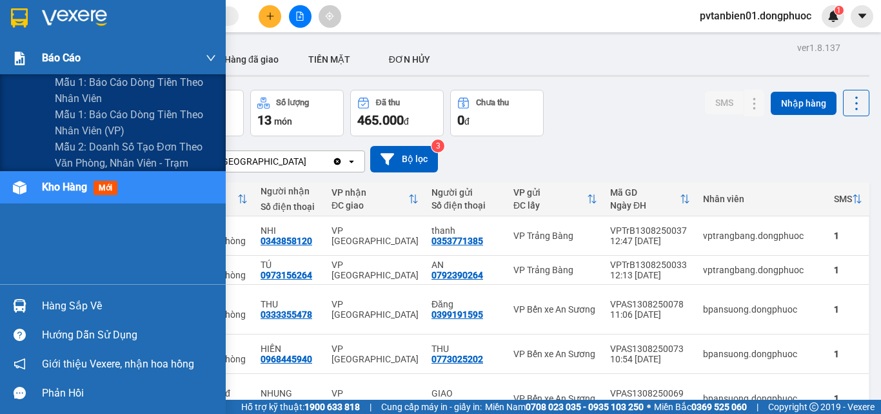
click at [83, 74] on div "Báo cáo" at bounding box center [129, 58] width 174 height 32
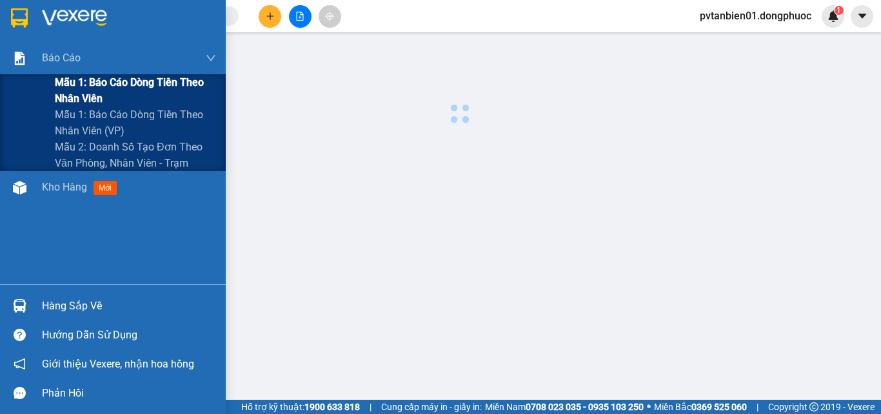
click at [86, 86] on span "Mẫu 1: Báo cáo dòng tiền theo nhân viên" at bounding box center [135, 90] width 161 height 32
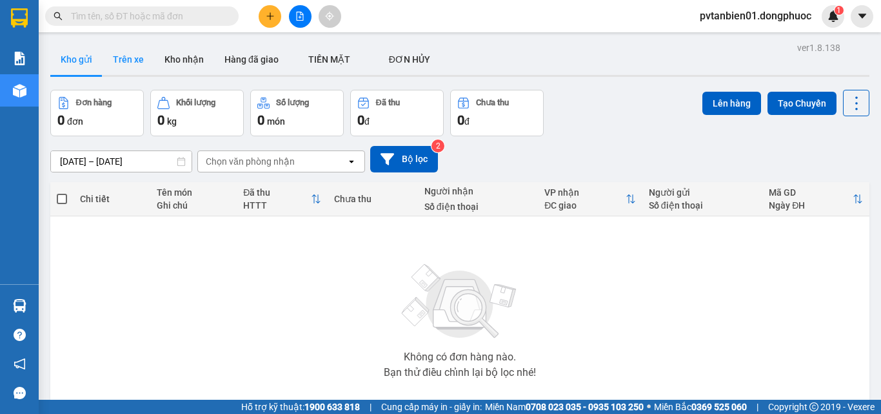
click at [133, 62] on button "Trên xe" at bounding box center [129, 59] width 52 height 31
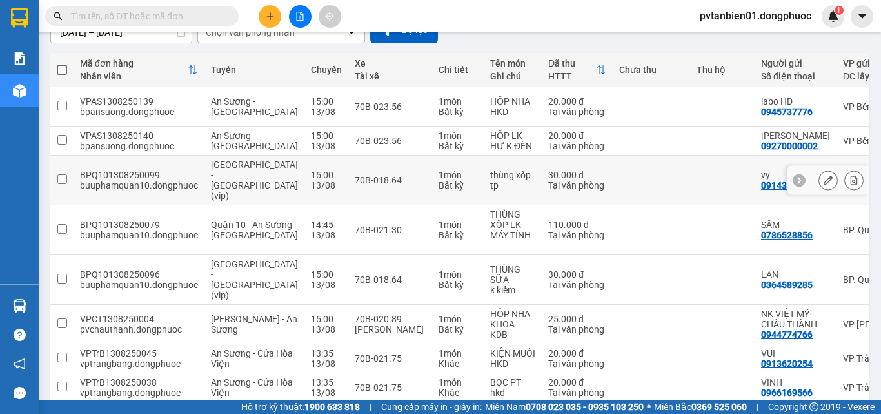
scroll to position [258, 0]
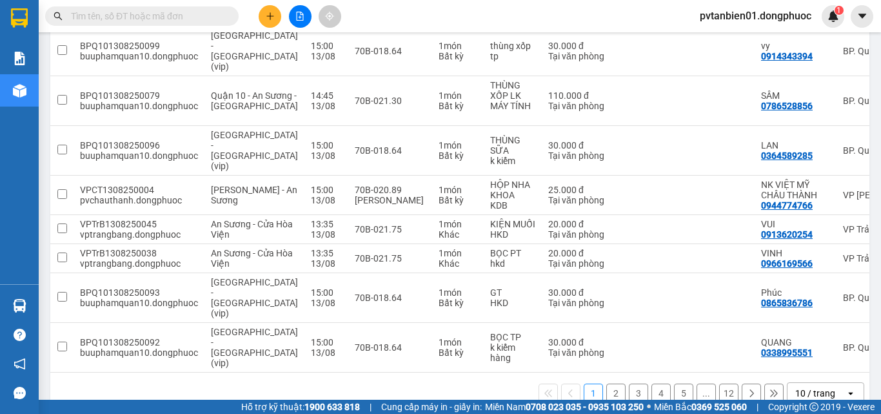
click at [606, 383] on button "2" at bounding box center [615, 392] width 19 height 19
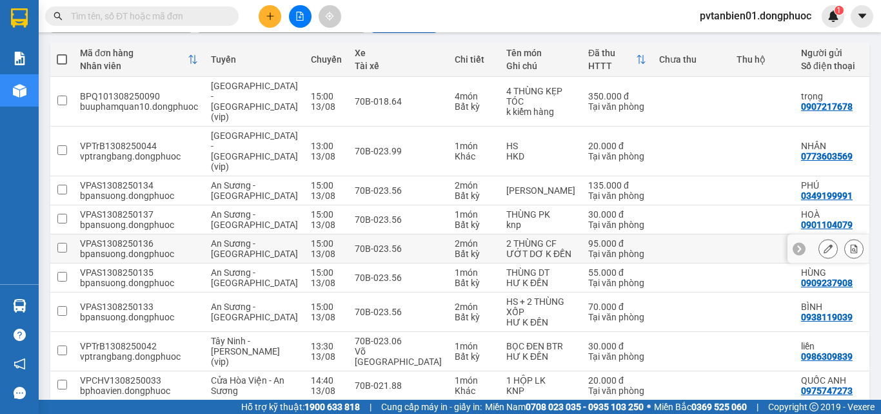
scroll to position [268, 0]
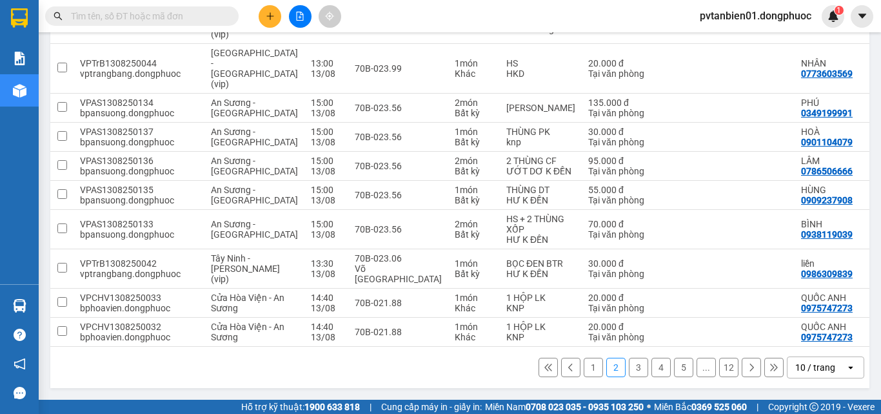
click at [629, 372] on button "3" at bounding box center [638, 366] width 19 height 19
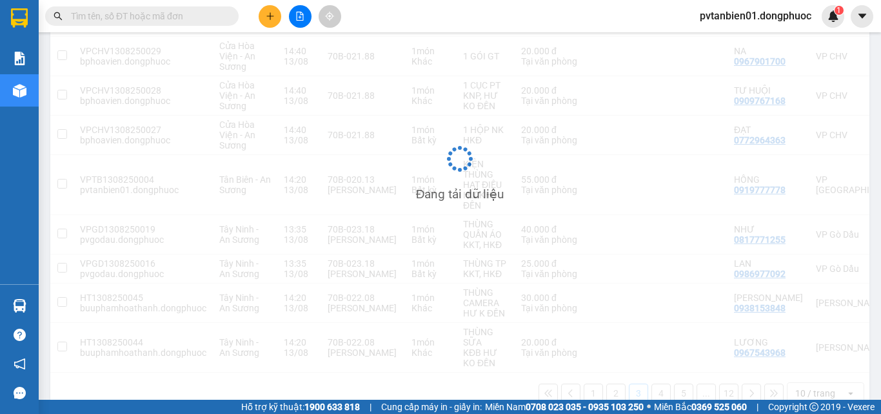
scroll to position [258, 0]
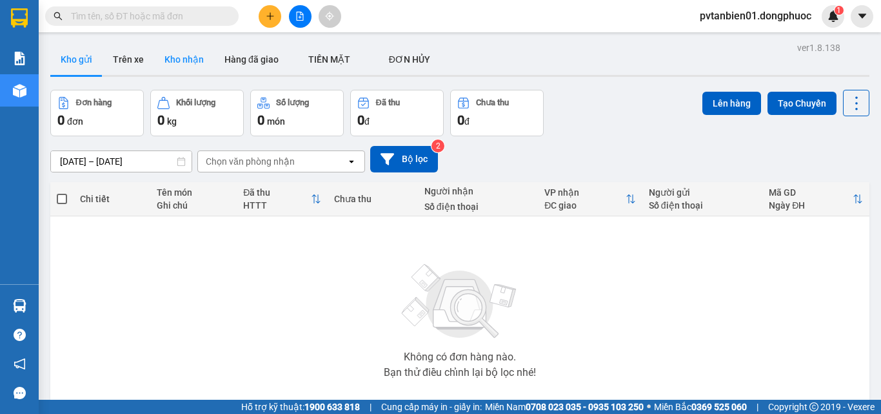
click at [198, 57] on button "Kho nhận" at bounding box center [184, 59] width 60 height 31
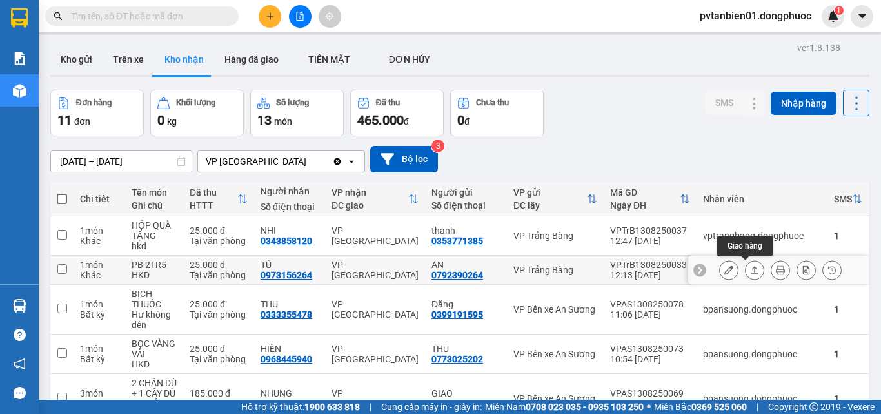
click at [750, 268] on icon at bounding box center [754, 269] width 9 height 9
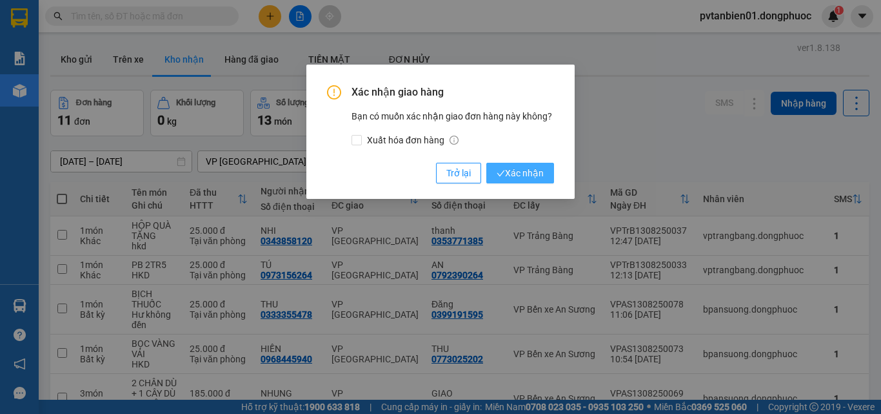
click at [539, 177] on span "Xác nhận" at bounding box center [520, 173] width 47 height 14
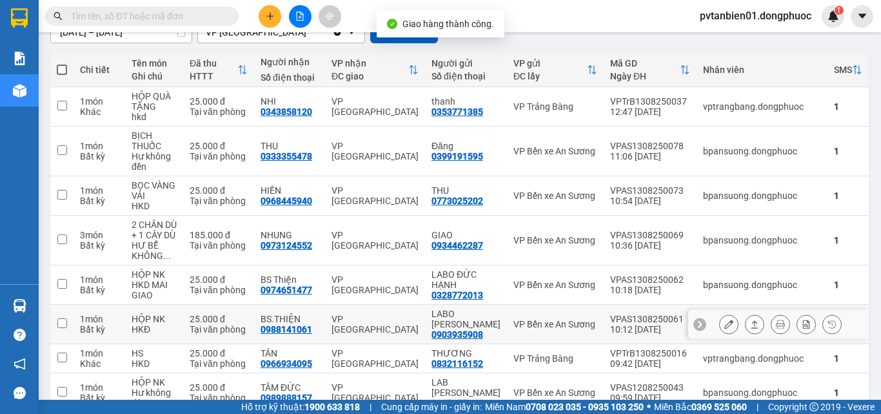
scroll to position [194, 0]
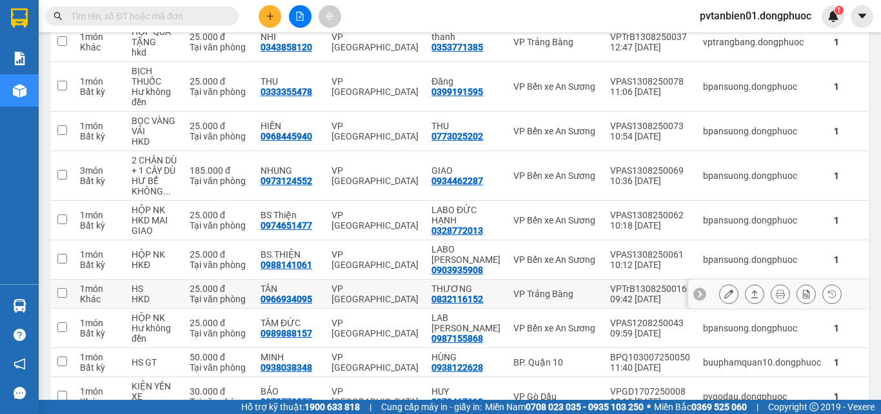
click at [746, 294] on button at bounding box center [755, 294] width 18 height 23
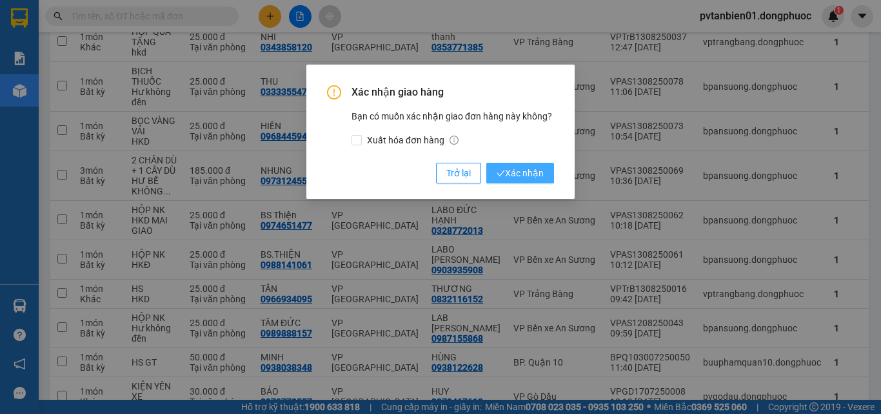
click at [522, 165] on button "Xác nhận" at bounding box center [520, 173] width 68 height 21
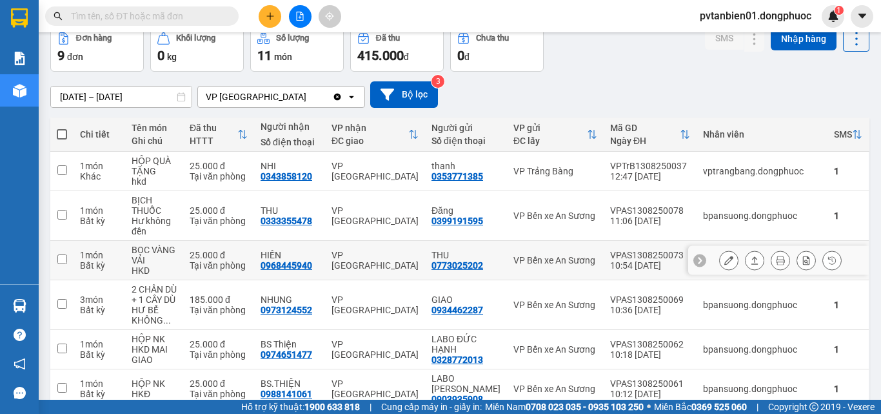
scroll to position [129, 0]
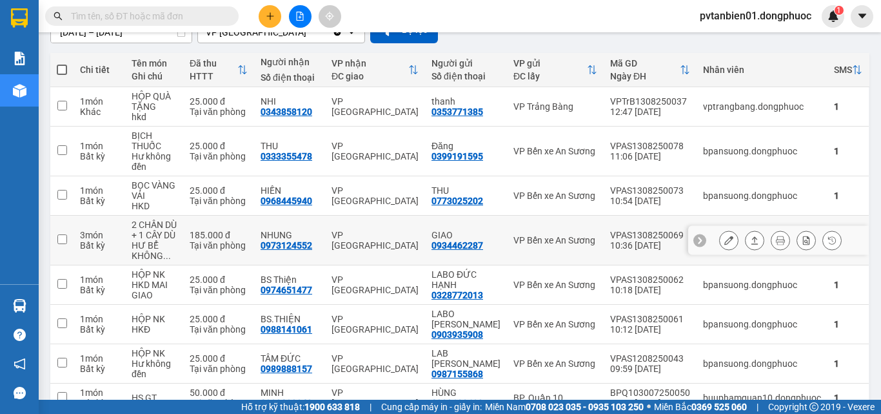
click at [750, 237] on icon at bounding box center [754, 239] width 9 height 9
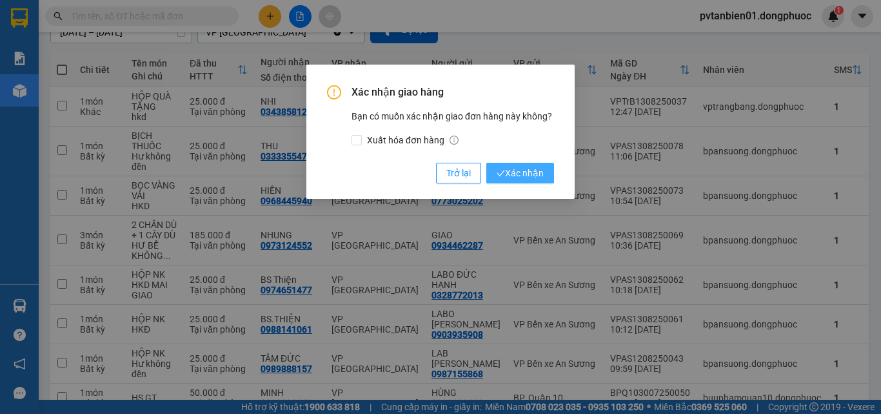
click at [507, 172] on span "Xác nhận" at bounding box center [520, 173] width 47 height 14
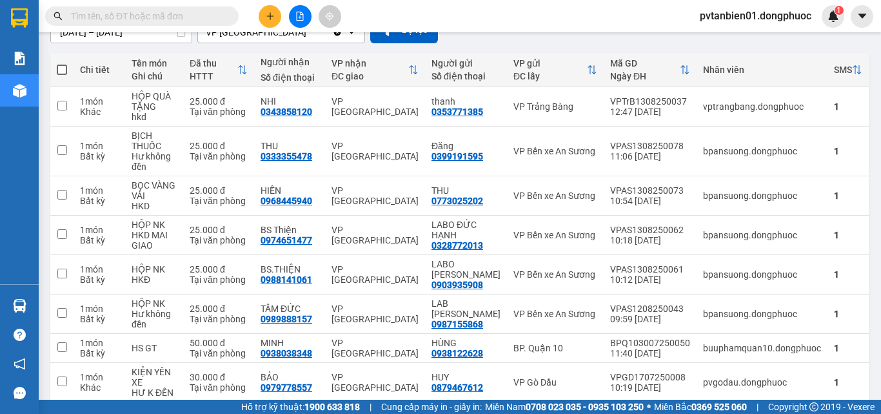
click at [267, 13] on icon "plus" at bounding box center [270, 16] width 9 height 9
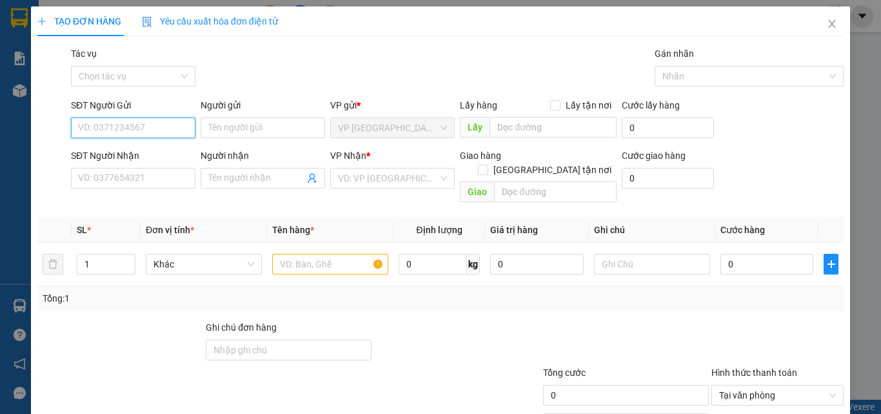
type input "."
type input "0966544955"
click at [152, 153] on div "0966544955 - HẬU" at bounding box center [132, 153] width 108 height 14
type input "HẬU"
type input "0971838657"
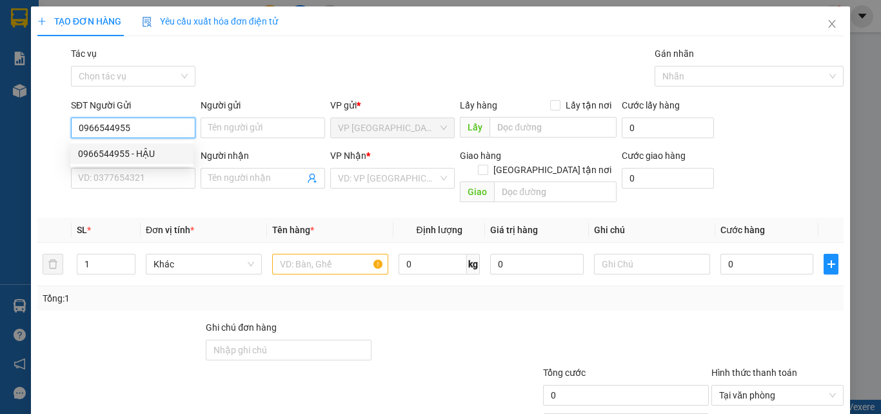
type input "NHỰT HÀO"
type input "30.000"
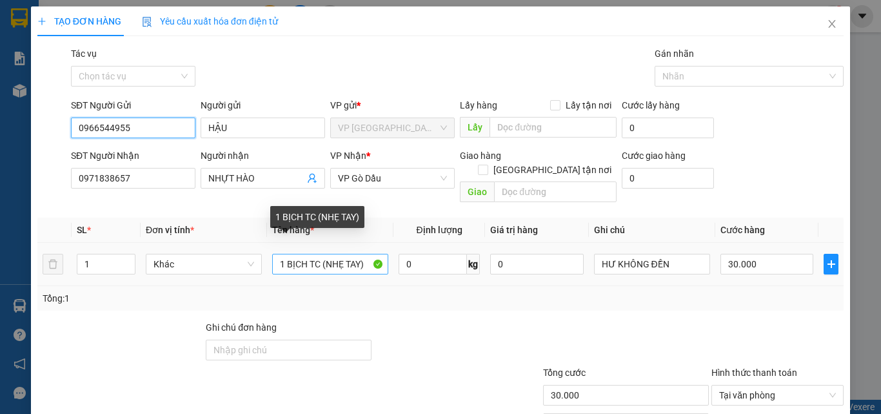
type input "0966544955"
drag, startPoint x: 372, startPoint y: 246, endPoint x: 254, endPoint y: 239, distance: 119.0
click at [255, 243] on tr "1 Khác 1 BỊCH TC (NHẸ TAY) 0 kg 0 HƯ KHÔNG ĐỀN 30.000" at bounding box center [440, 264] width 806 height 43
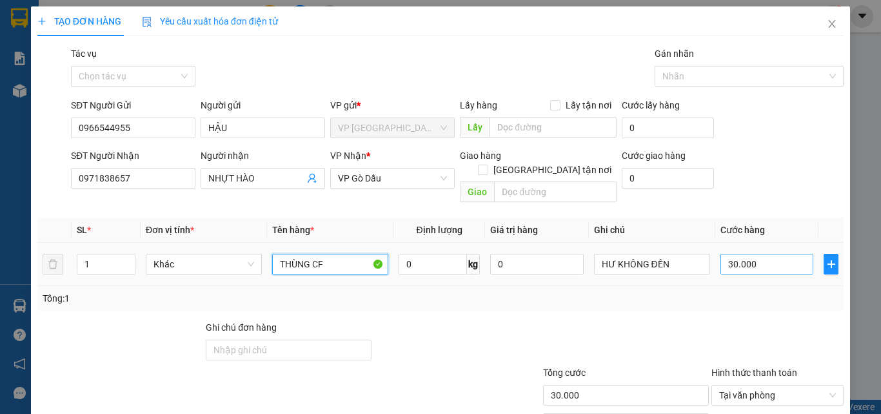
type input "THÙNG CF"
click at [770, 254] on input "30.000" at bounding box center [767, 264] width 93 height 21
type input "2"
type input "25"
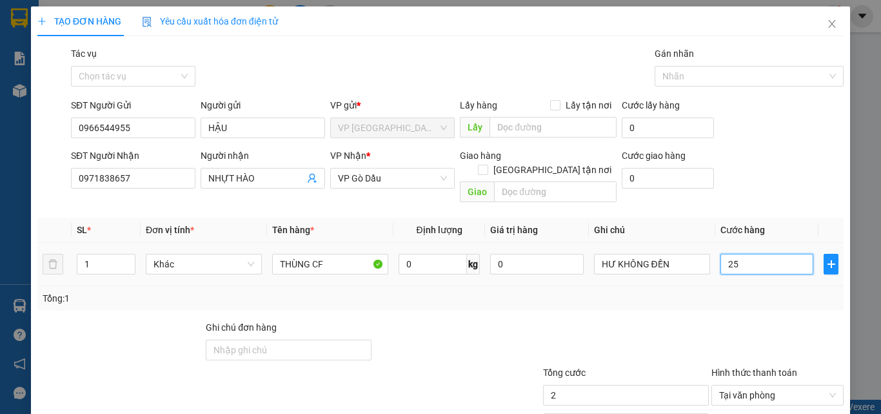
type input "25"
type input "25.000"
drag, startPoint x: 737, startPoint y: 283, endPoint x: 745, endPoint y: 279, distance: 8.7
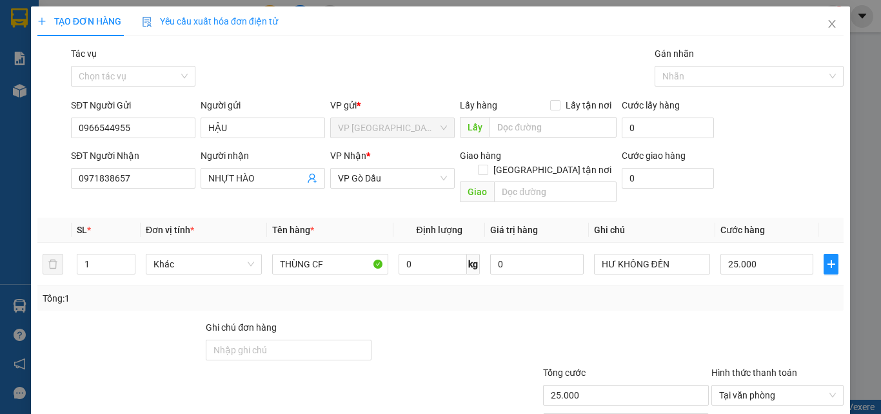
click at [740, 291] on div "Tổng: 1" at bounding box center [441, 298] width 796 height 14
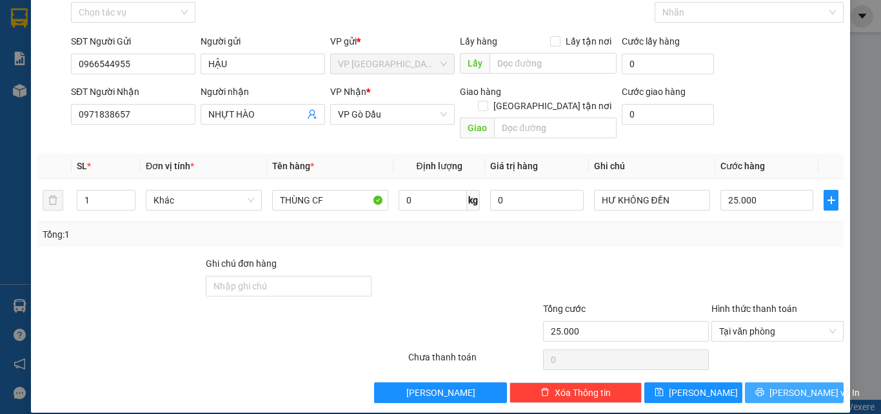
click at [807, 385] on span "[PERSON_NAME] và In" at bounding box center [815, 392] width 90 height 14
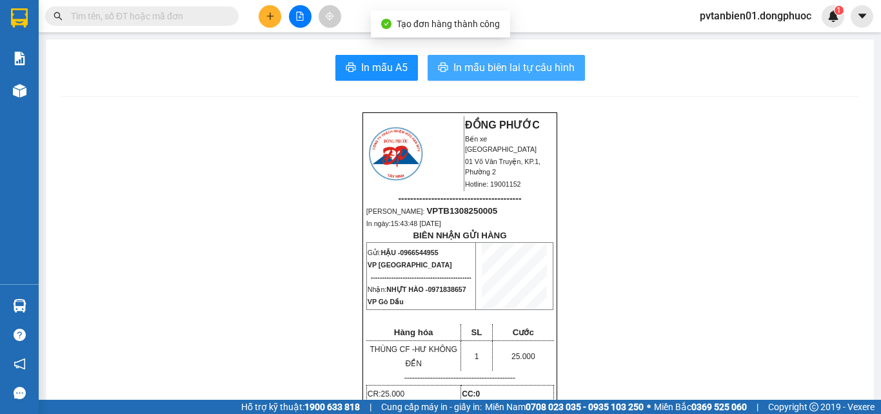
click at [534, 67] on span "In mẫu biên lai tự cấu hình" at bounding box center [514, 67] width 121 height 16
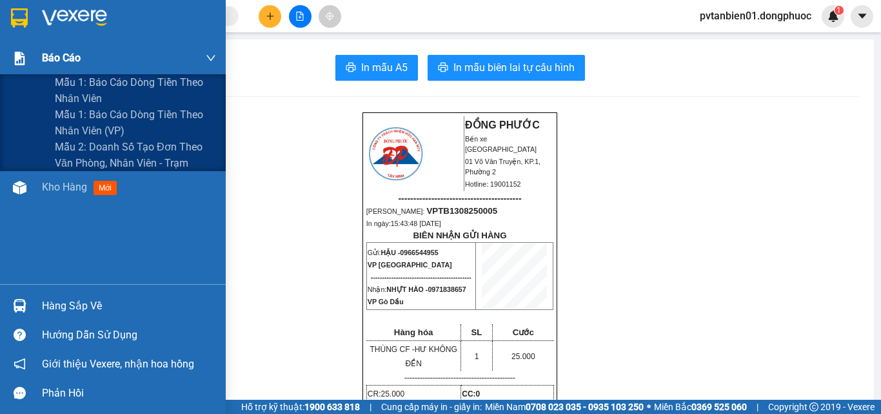
click at [74, 52] on span "Báo cáo" at bounding box center [61, 58] width 39 height 16
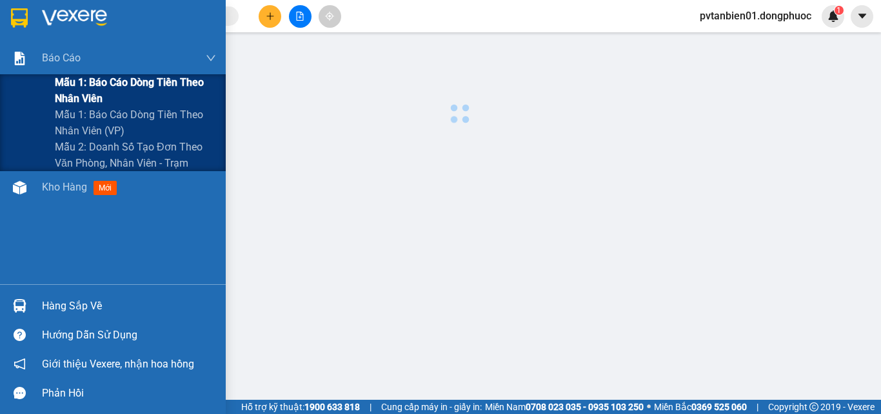
click at [110, 92] on span "Mẫu 1: Báo cáo dòng tiền theo nhân viên" at bounding box center [135, 90] width 161 height 32
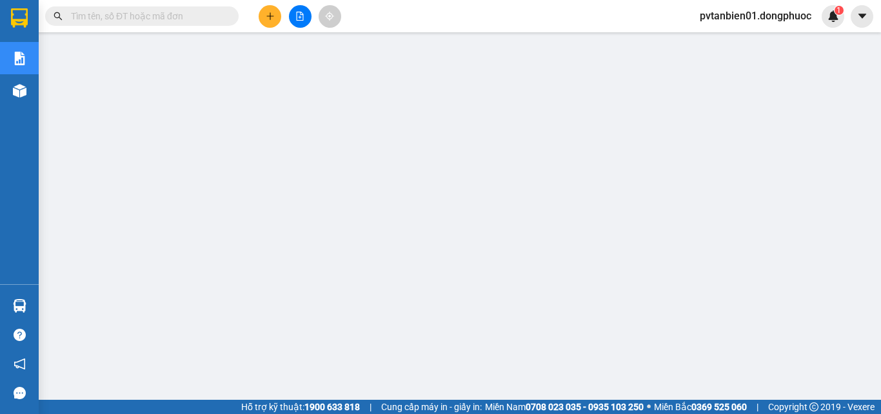
scroll to position [25, 0]
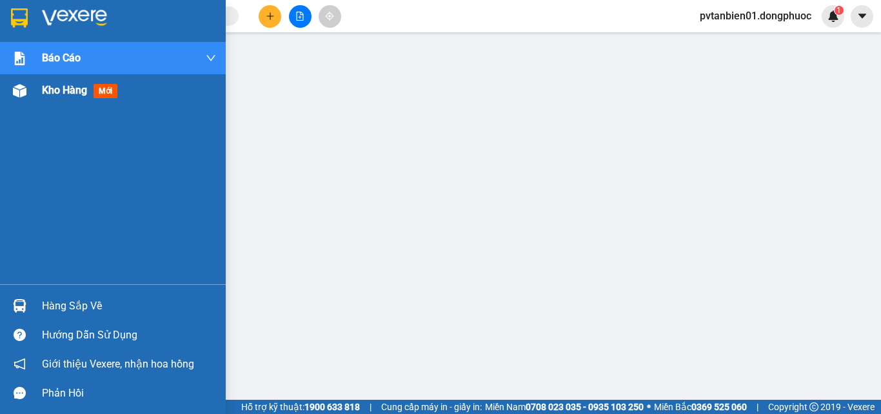
click at [32, 78] on div "Kho hàng mới" at bounding box center [113, 90] width 226 height 32
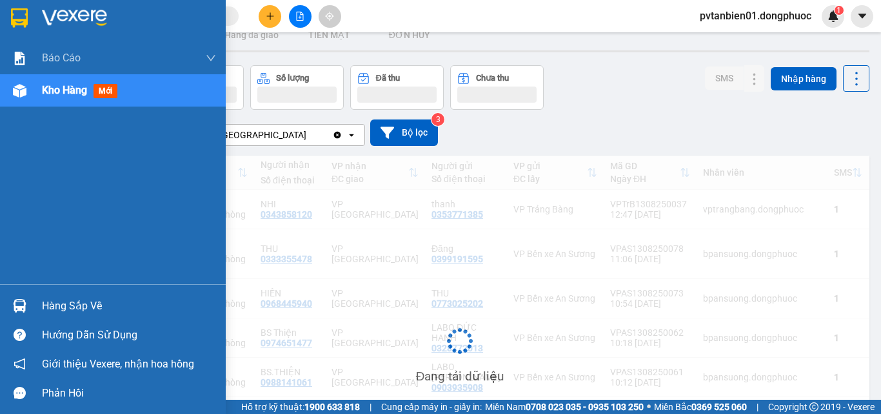
click at [66, 94] on span "Kho hàng" at bounding box center [64, 90] width 45 height 12
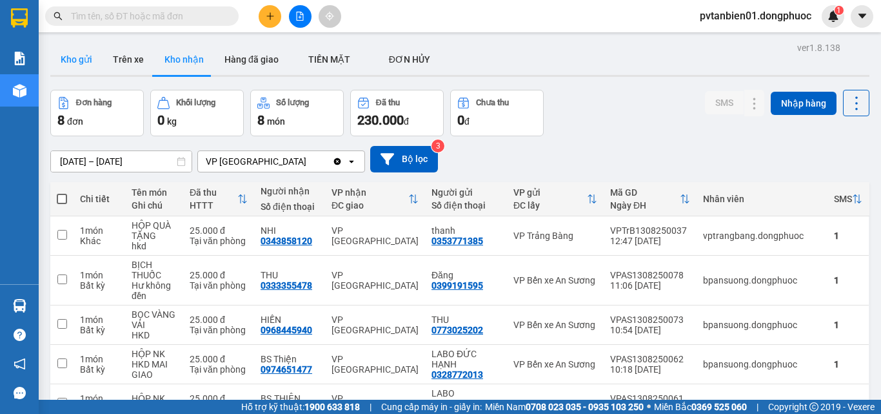
click at [86, 66] on button "Kho gửi" at bounding box center [76, 59] width 52 height 31
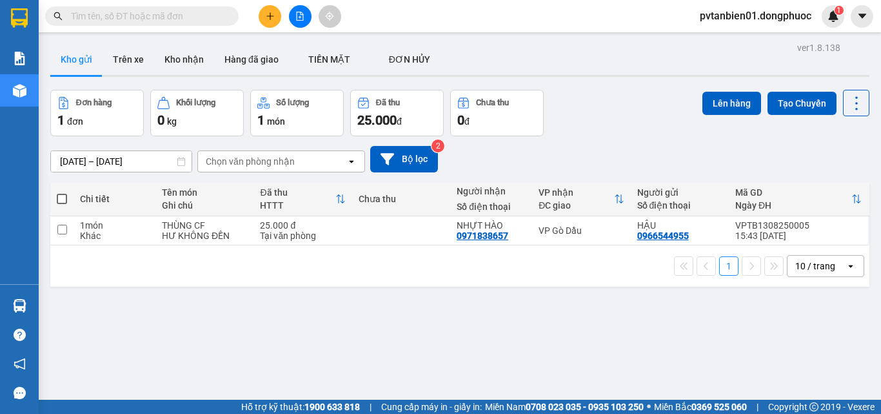
click at [219, 241] on div "HƯ KHÔNG ĐỀN" at bounding box center [204, 235] width 85 height 10
checkbox input "true"
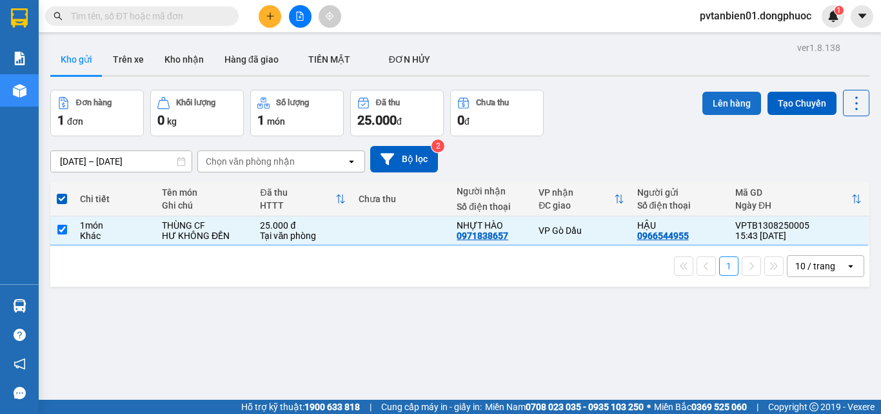
click at [707, 107] on button "Lên hàng" at bounding box center [732, 103] width 59 height 23
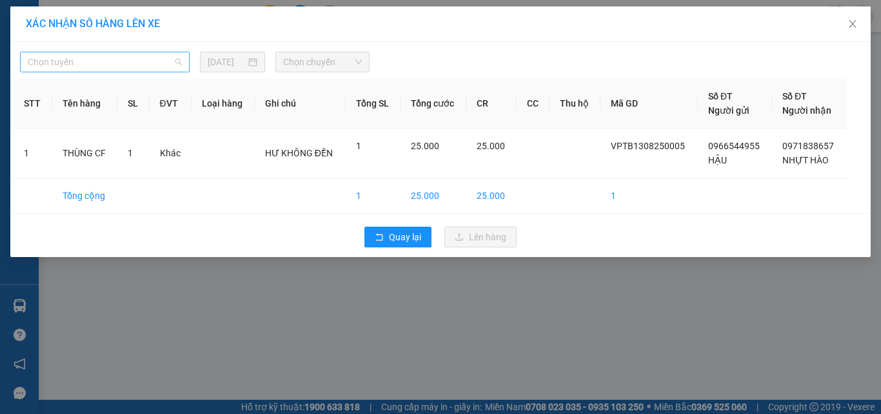
click at [77, 55] on span "Chọn tuyến" at bounding box center [105, 61] width 154 height 19
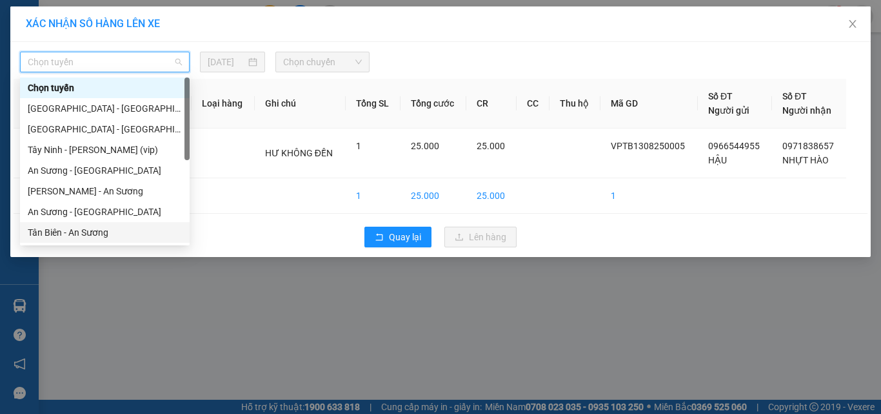
click at [67, 232] on div "Tân Biên - An Sương" at bounding box center [105, 232] width 154 height 14
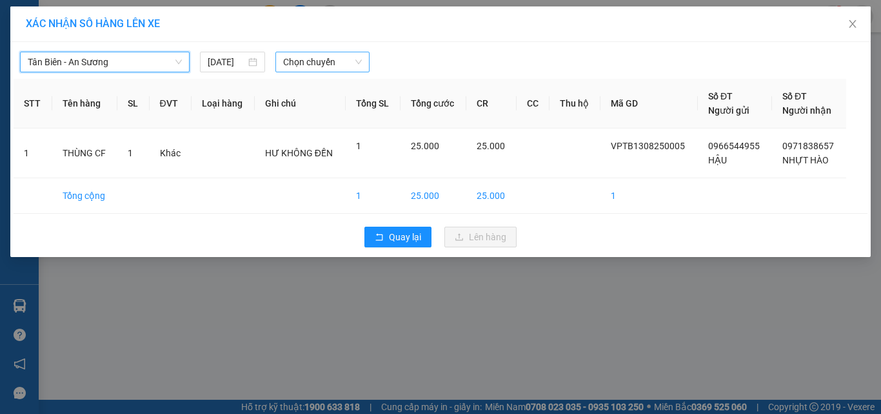
click at [307, 59] on span "Chọn chuyến" at bounding box center [322, 61] width 79 height 19
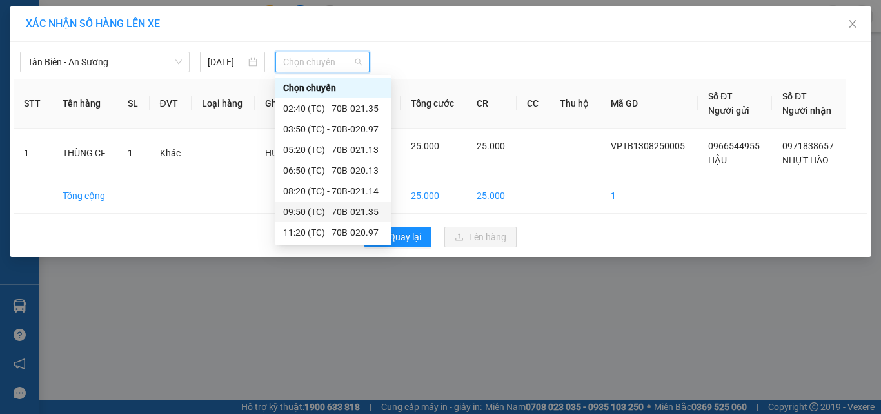
scroll to position [62, 0]
click at [342, 233] on div "15:50 (TC) - 70B-021.14" at bounding box center [333, 232] width 101 height 14
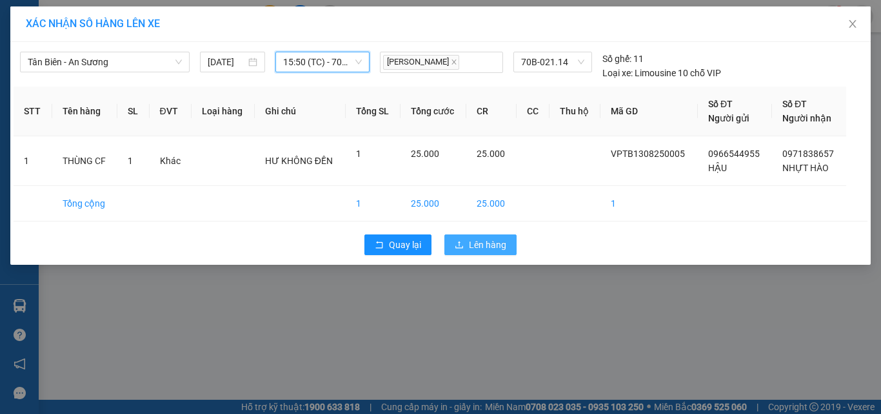
click at [482, 243] on span "Lên hàng" at bounding box center [487, 244] width 37 height 14
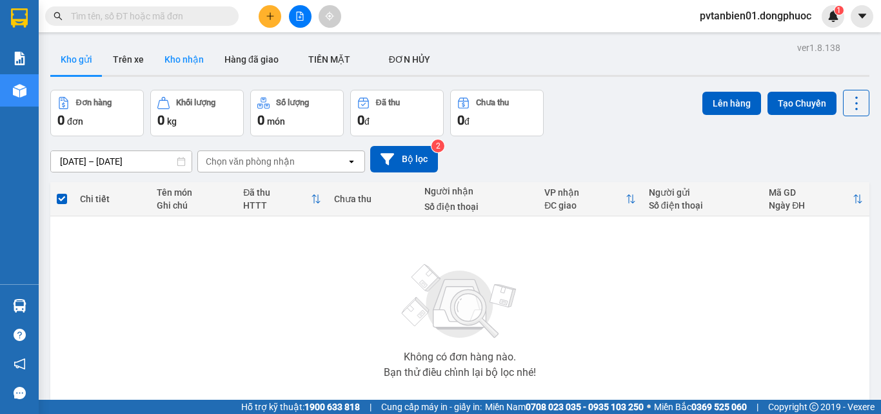
click at [162, 61] on button "Kho nhận" at bounding box center [184, 59] width 60 height 31
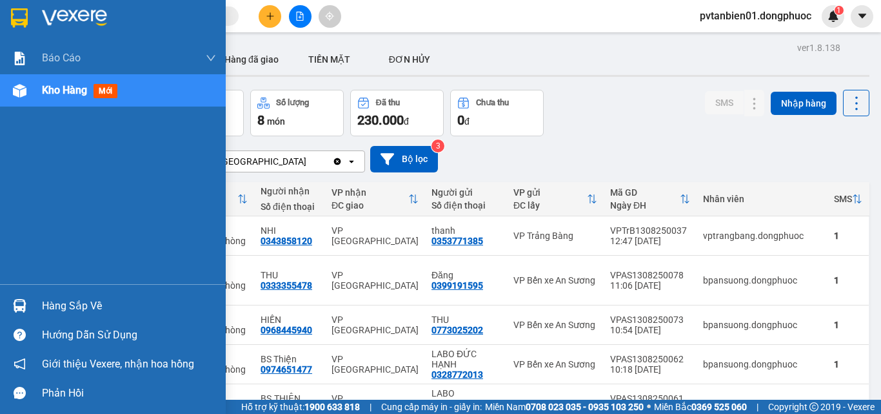
click at [17, 311] on img at bounding box center [20, 306] width 14 height 14
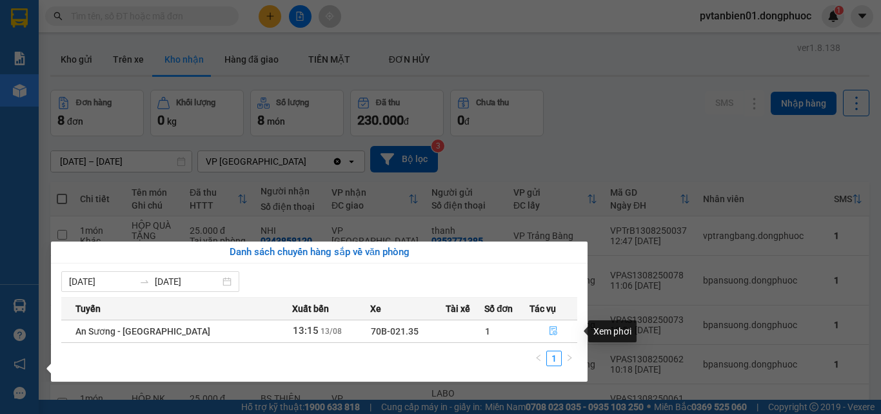
click at [555, 330] on button "button" at bounding box center [553, 331] width 46 height 21
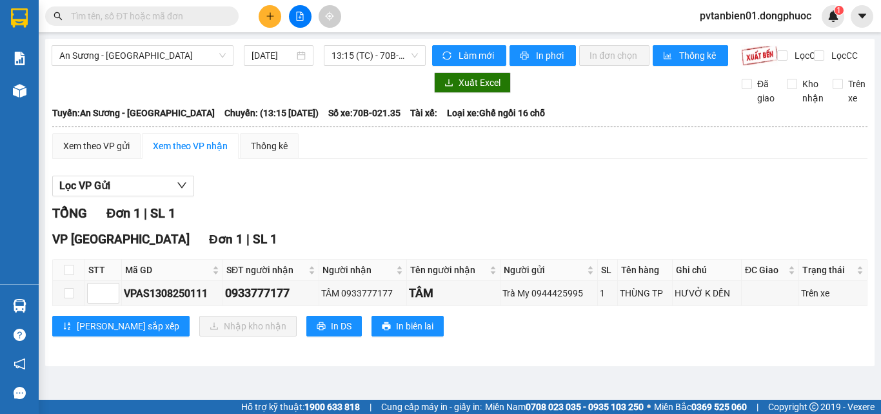
click at [74, 279] on th at bounding box center [69, 269] width 32 height 21
click at [71, 275] on input "checkbox" at bounding box center [69, 270] width 10 height 10
checkbox input "true"
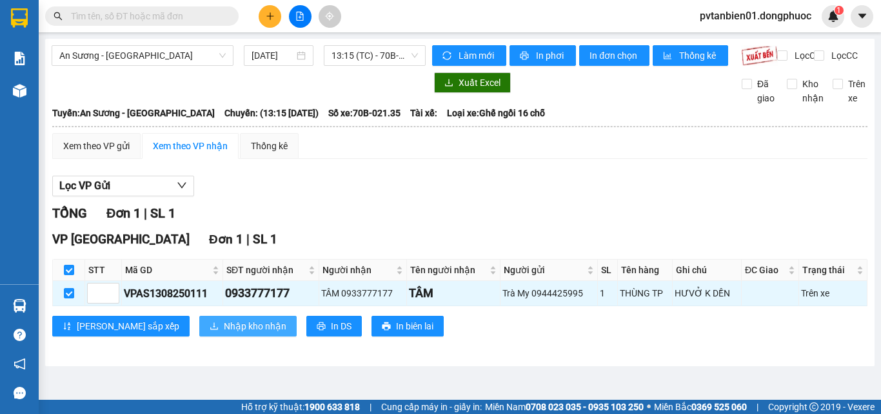
click at [199, 326] on button "Nhập kho nhận" at bounding box center [247, 325] width 97 height 21
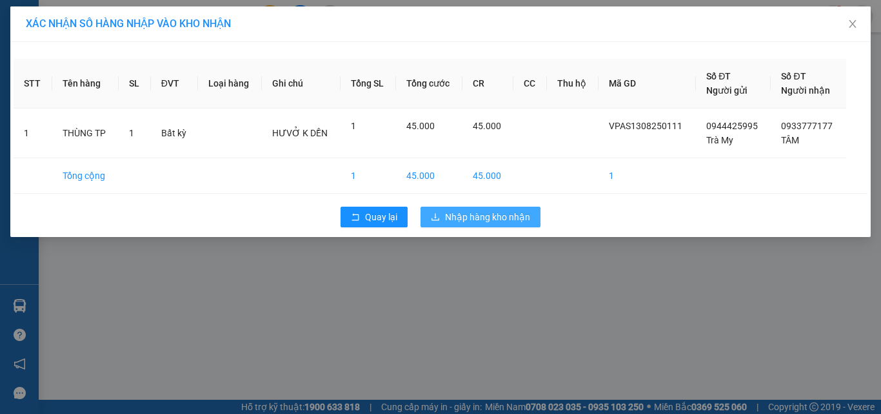
click at [501, 214] on span "Nhập hàng kho nhận" at bounding box center [487, 217] width 85 height 14
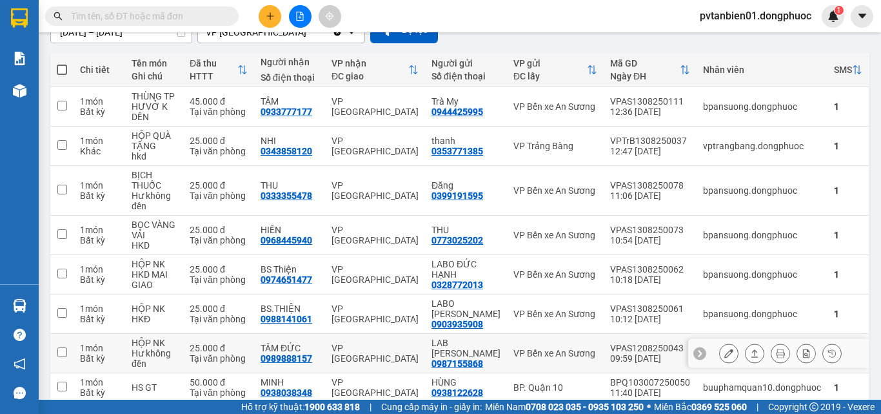
scroll to position [224, 0]
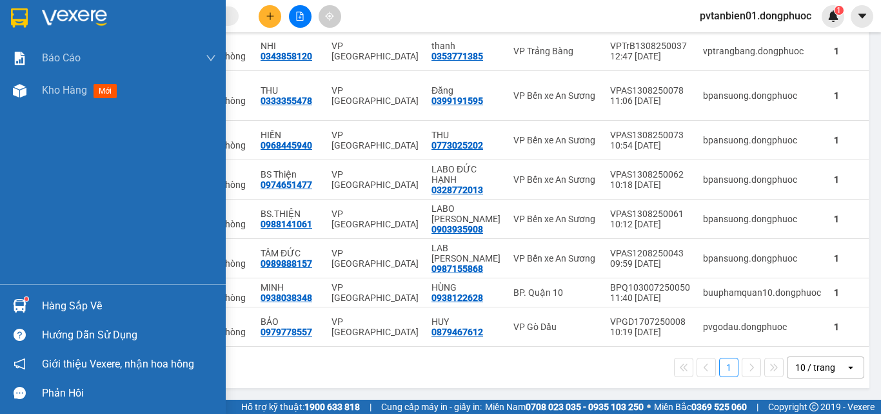
click at [27, 299] on sup at bounding box center [27, 299] width 4 height 4
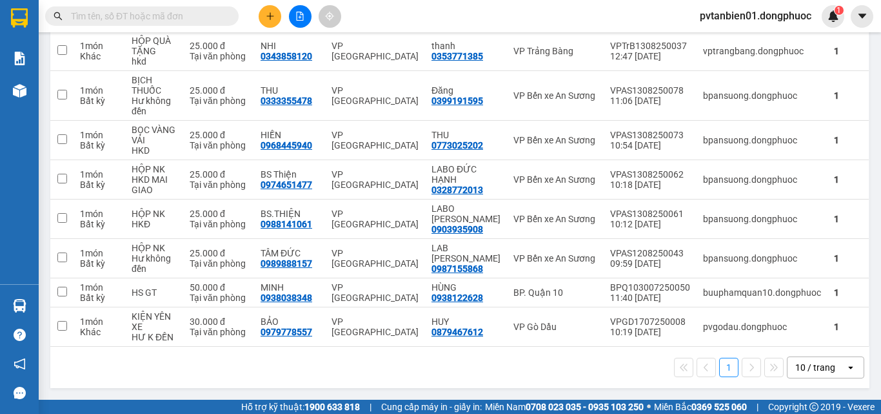
click at [658, 384] on section "Kết quả tìm kiếm ( 0 ) Bộ lọc Ngày tạo đơn gần nhất No Data pvtanbien01.dongphu…" at bounding box center [440, 207] width 881 height 414
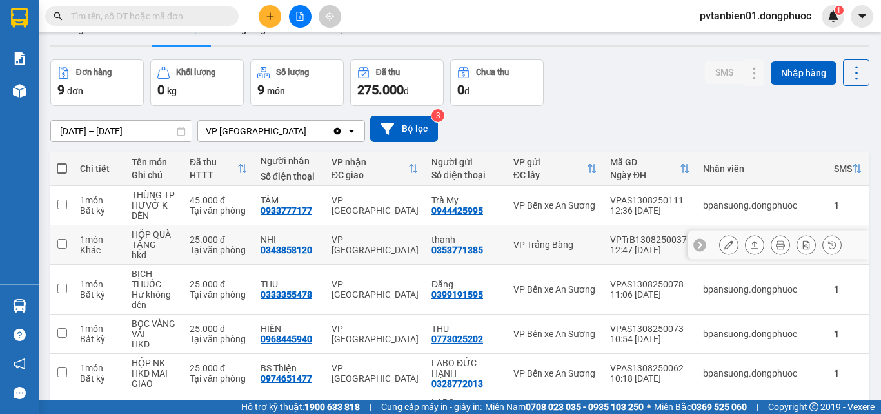
scroll to position [0, 0]
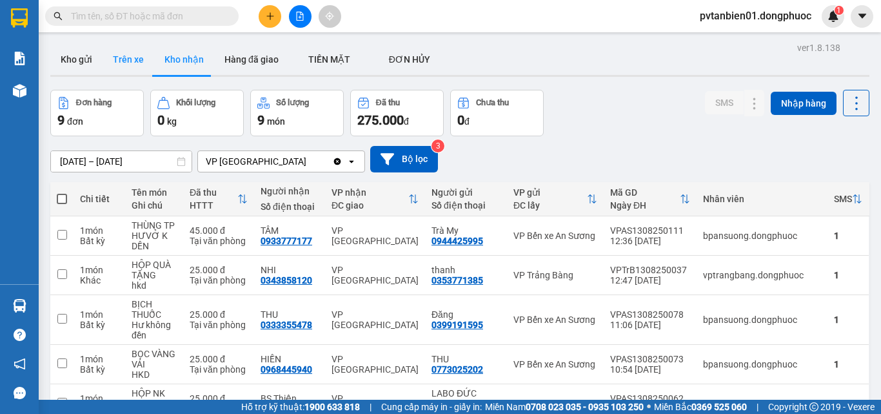
click at [129, 68] on button "Trên xe" at bounding box center [129, 59] width 52 height 31
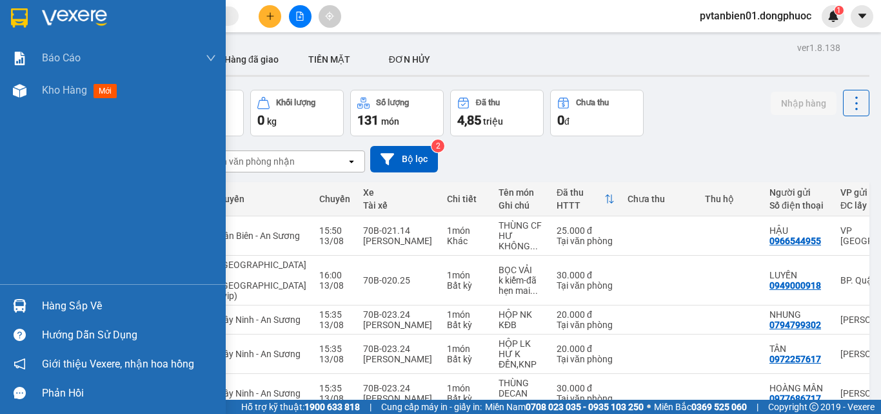
drag, startPoint x: 19, startPoint y: 309, endPoint x: 66, endPoint y: 284, distance: 53.4
click at [19, 309] on img at bounding box center [20, 306] width 14 height 14
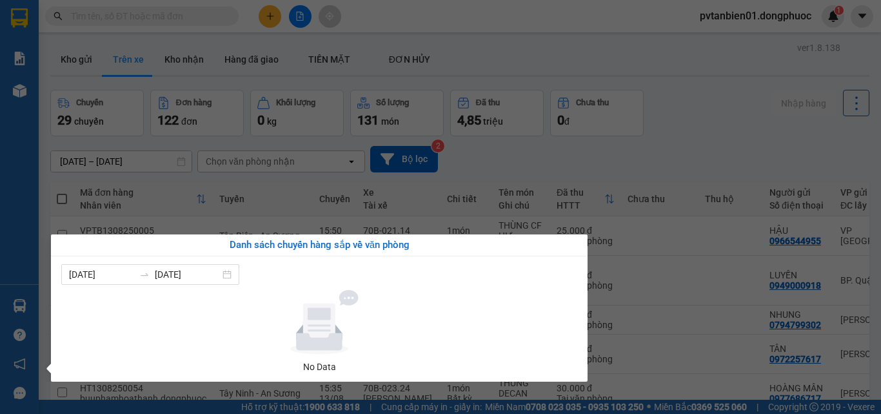
click at [638, 137] on section "Kết quả tìm kiếm ( 0 ) Bộ lọc Ngày tạo đơn gần nhất No Data pvtanbien01.dongphu…" at bounding box center [440, 207] width 881 height 414
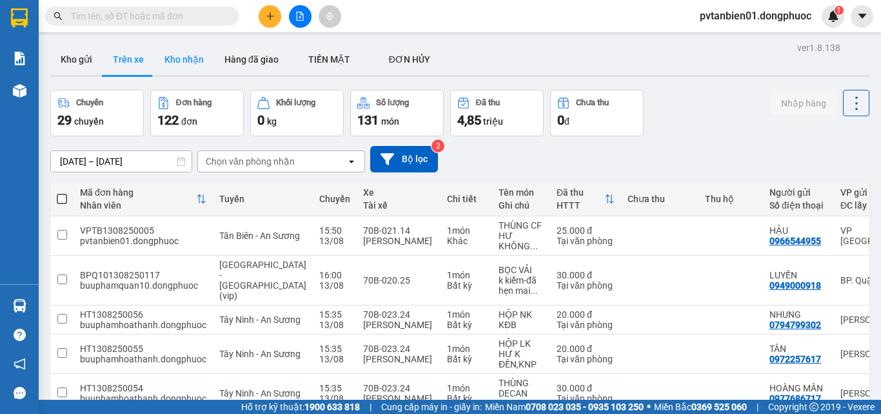
click at [168, 56] on button "Kho nhận" at bounding box center [184, 59] width 60 height 31
type input "[DATE] – [DATE]"
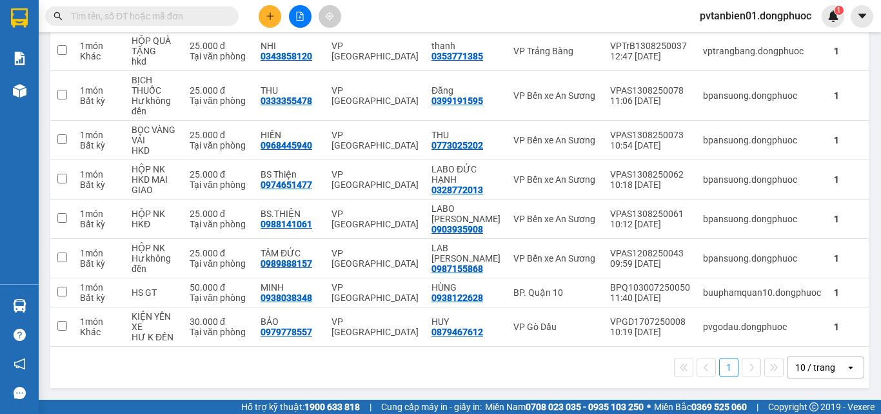
scroll to position [30, 0]
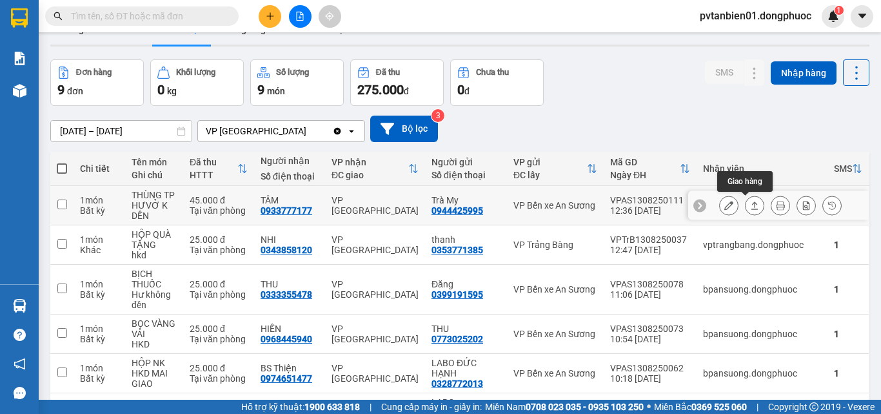
click at [750, 203] on icon at bounding box center [754, 205] width 9 height 9
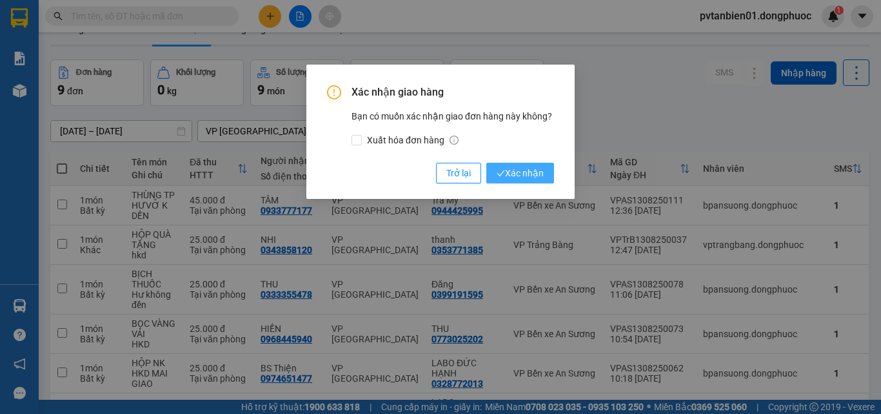
click at [515, 177] on span "Xác nhận" at bounding box center [520, 173] width 47 height 14
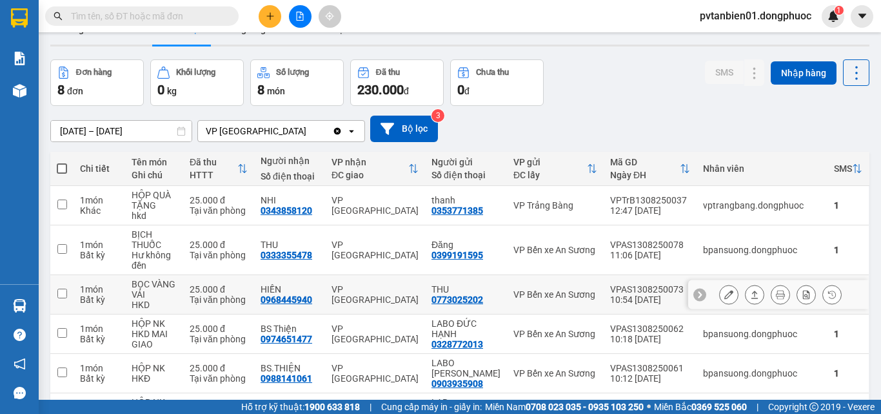
scroll to position [159, 0]
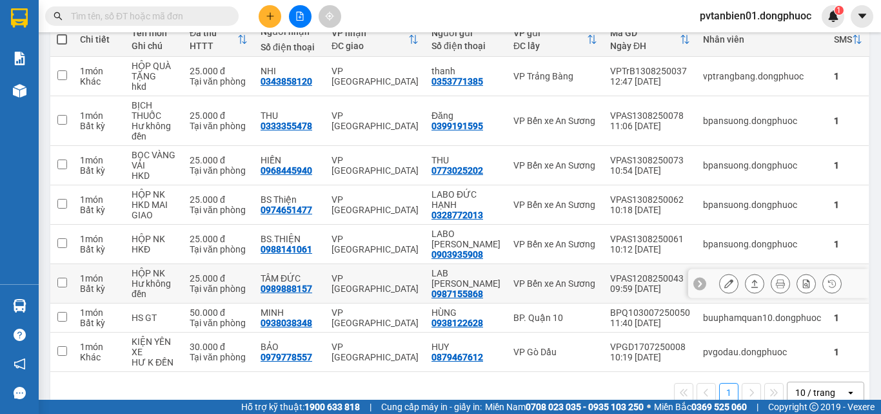
click at [750, 286] on icon at bounding box center [754, 283] width 9 height 9
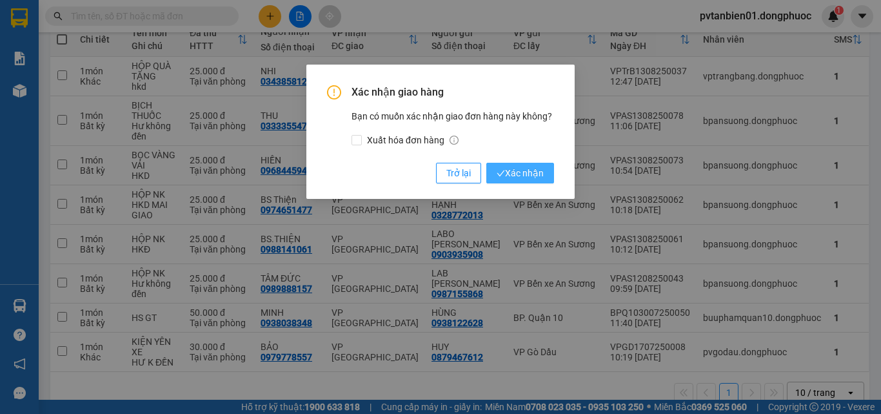
click at [522, 170] on span "Xác nhận" at bounding box center [520, 173] width 47 height 14
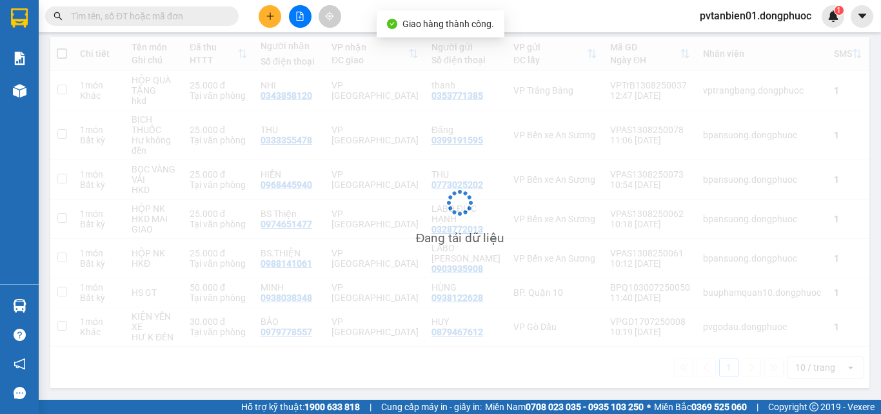
scroll to position [143, 0]
